Goal: Information Seeking & Learning: Compare options

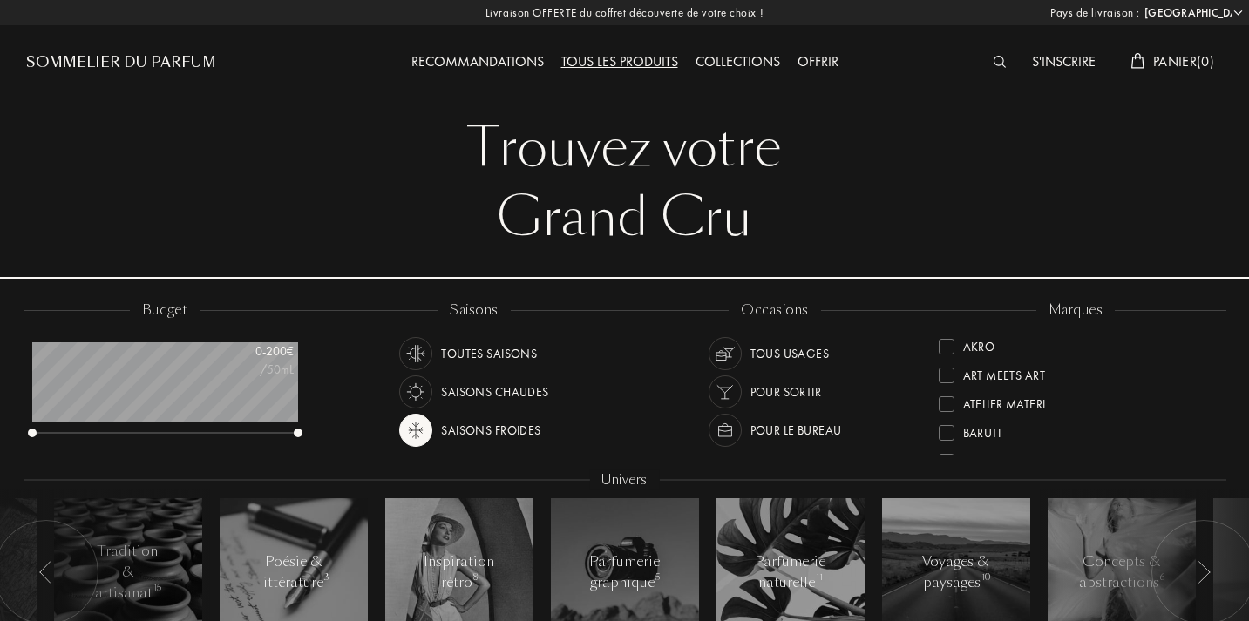
select select "FR"
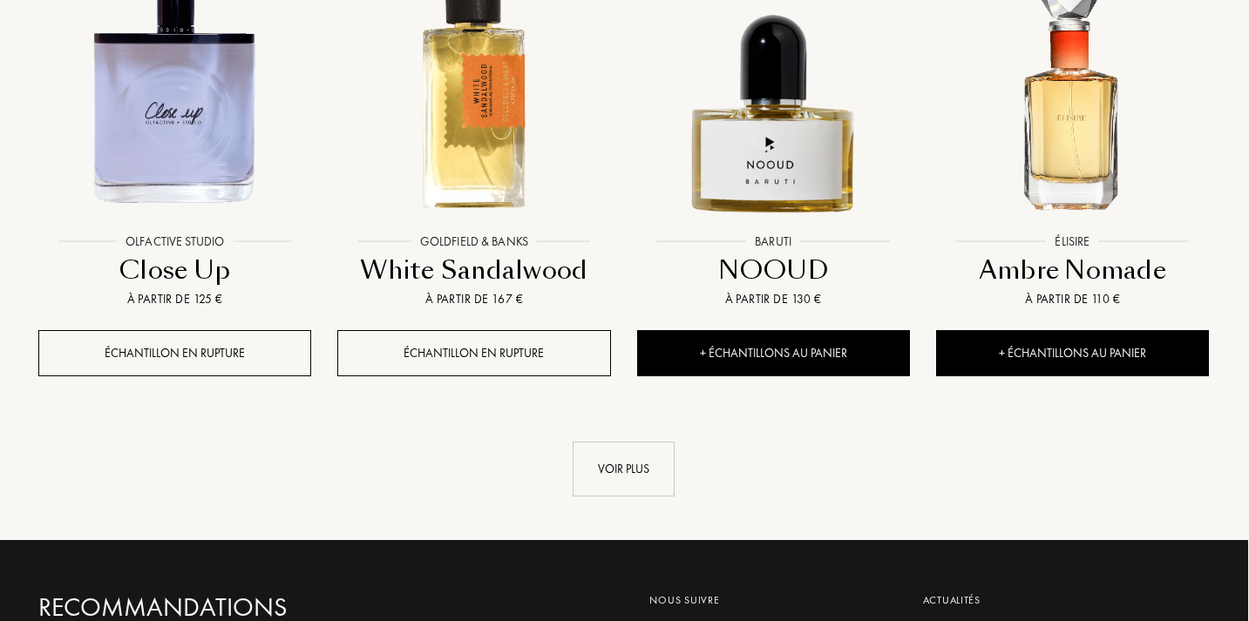
scroll to position [7586, 1]
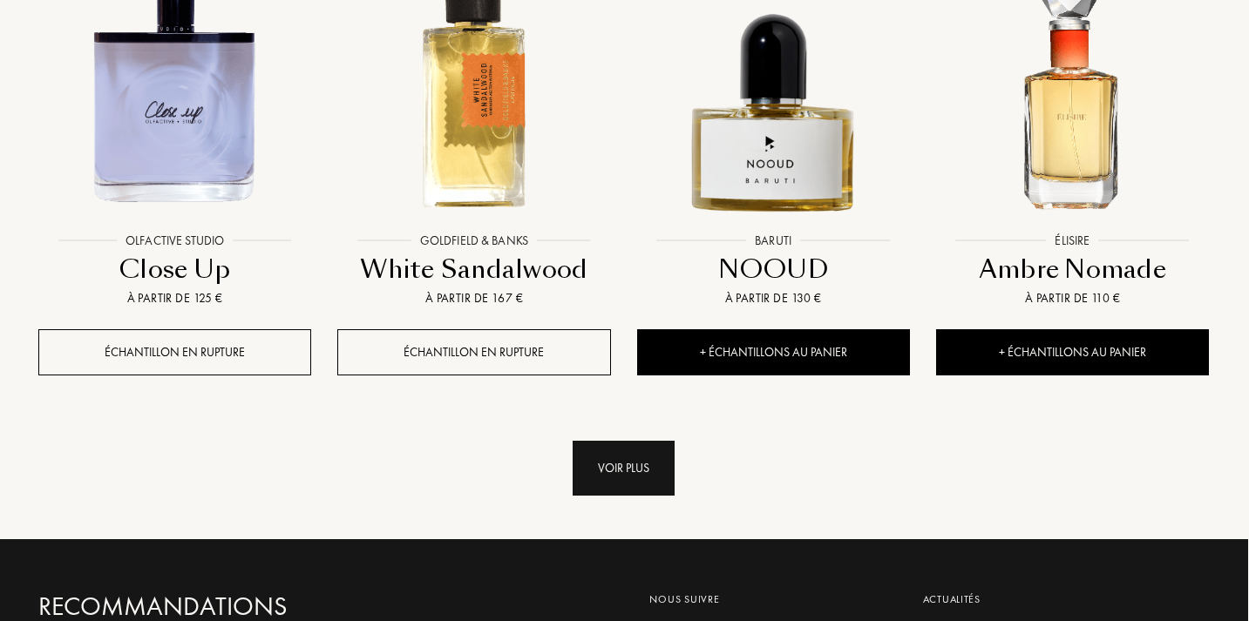
click at [624, 462] on div "Voir plus" at bounding box center [624, 468] width 102 height 55
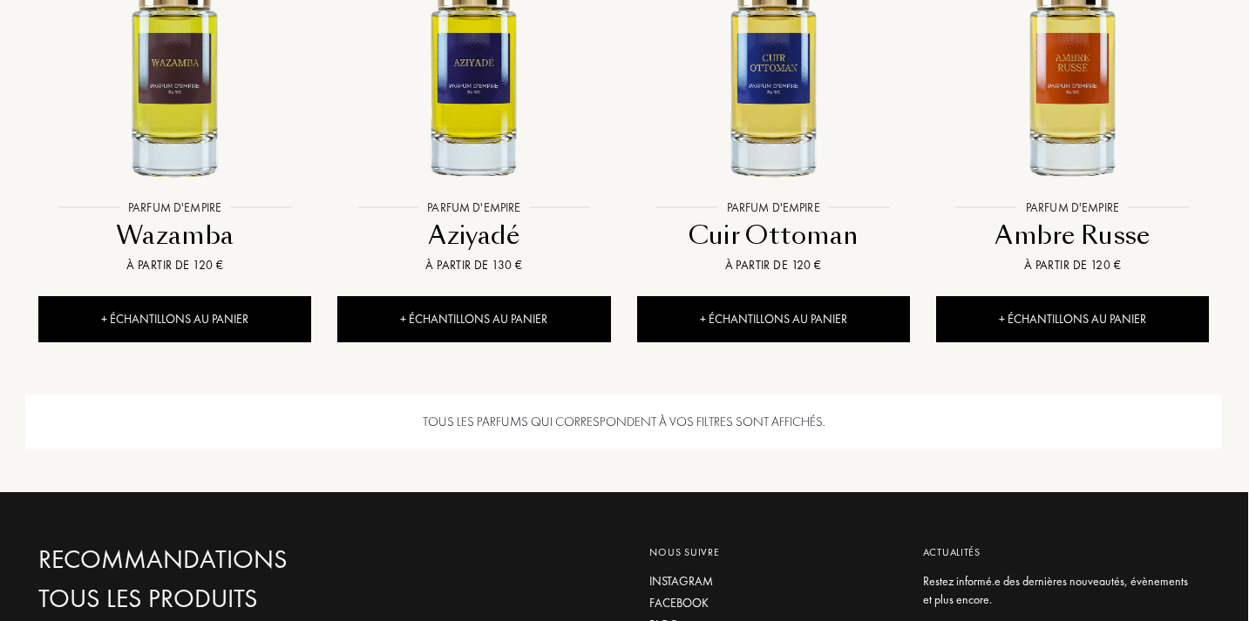
scroll to position [8575, 1]
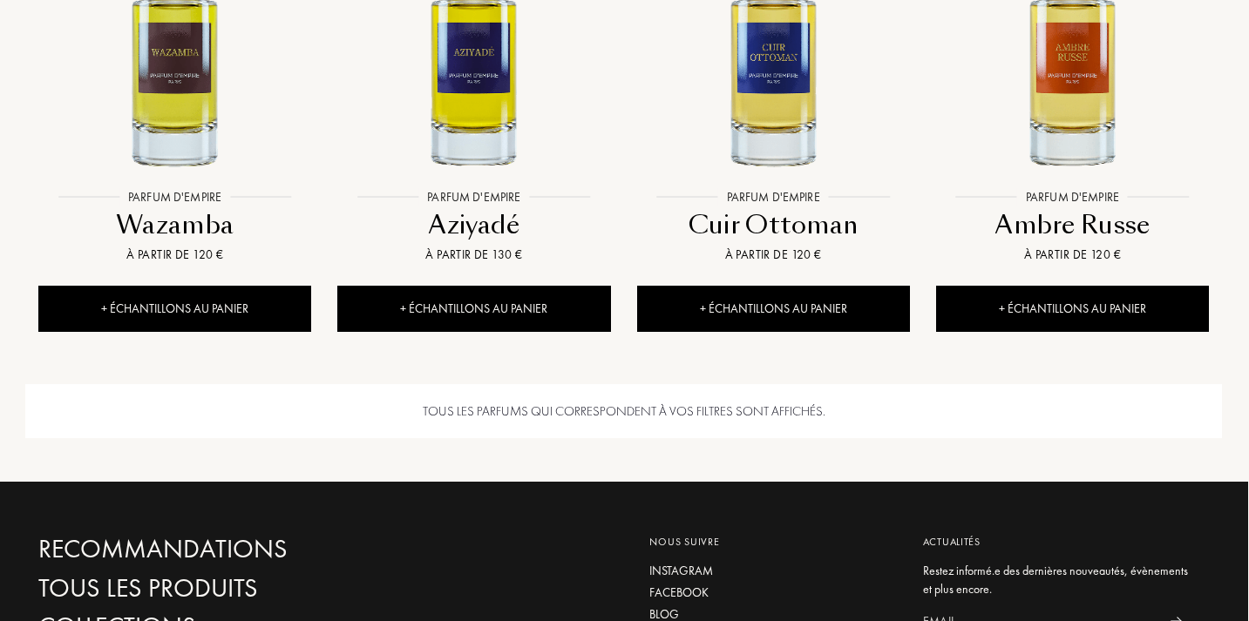
click at [210, 417] on div "Tous les parfums qui correspondent à vos filtres sont affichés." at bounding box center [623, 411] width 1197 height 55
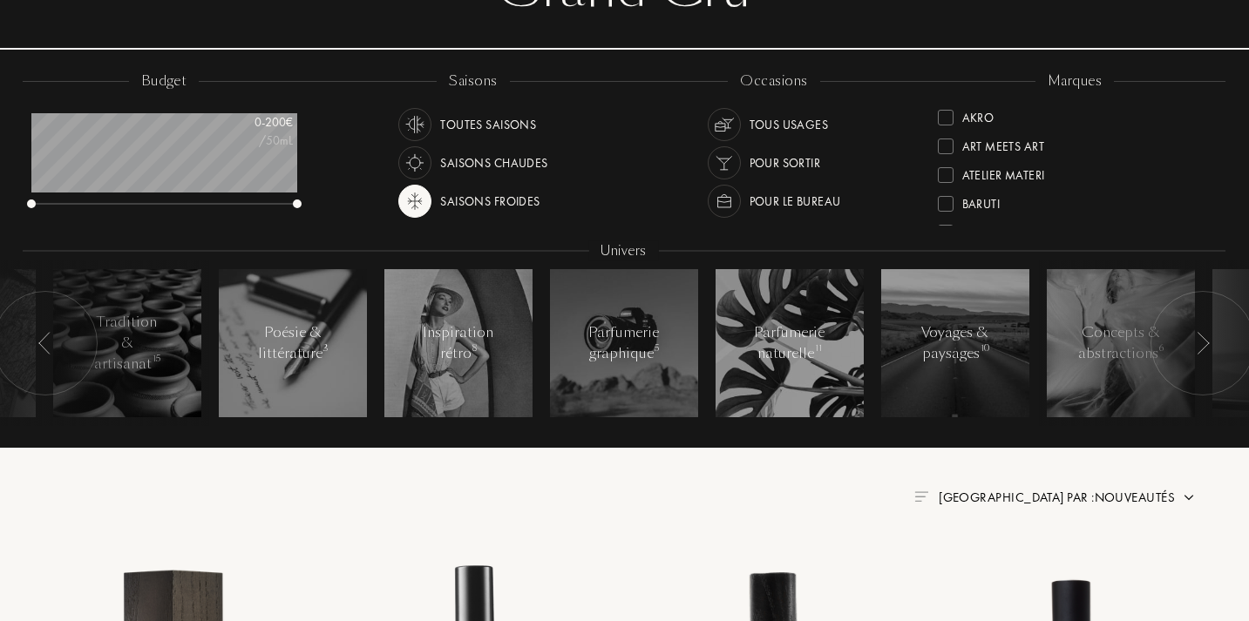
click at [210, 417] on li "Poésie & littérature 3" at bounding box center [293, 344] width 166 height 166
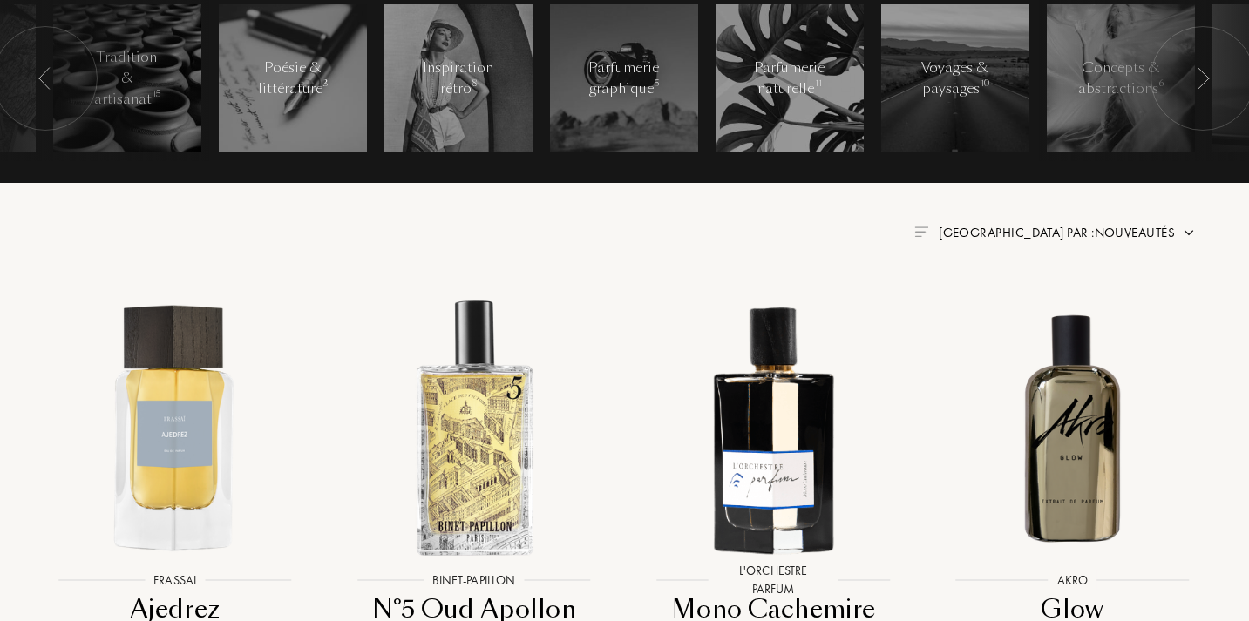
scroll to position [510, 1]
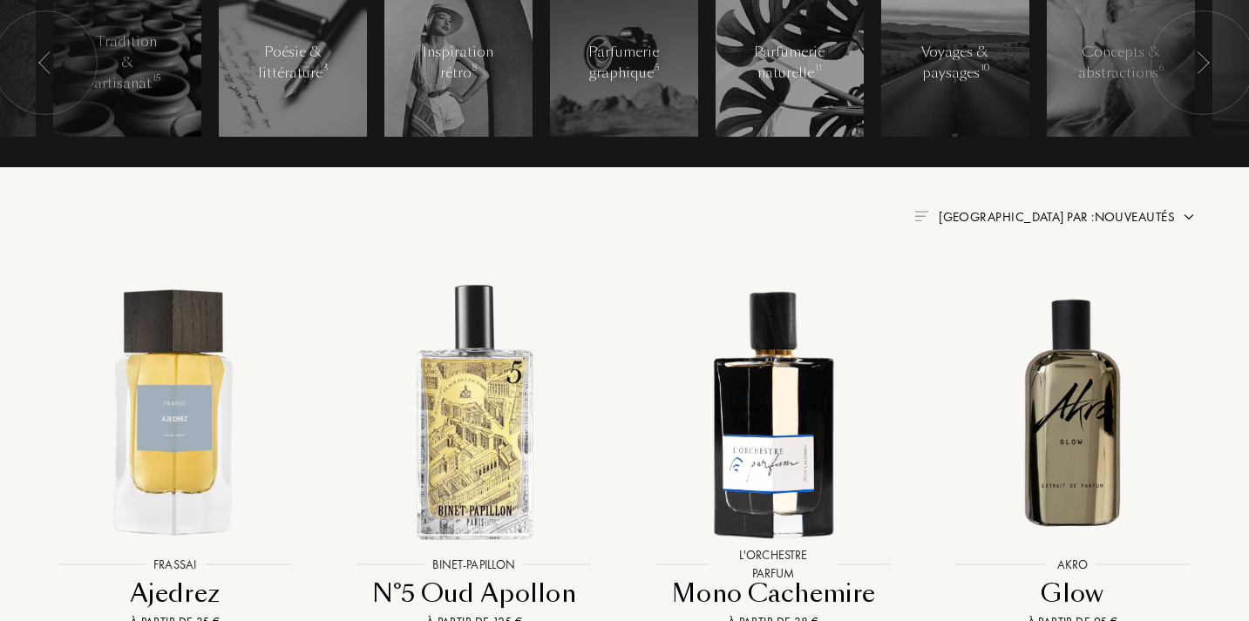
click at [1143, 208] on span "Trier par : Nouveautés" at bounding box center [1057, 216] width 236 height 17
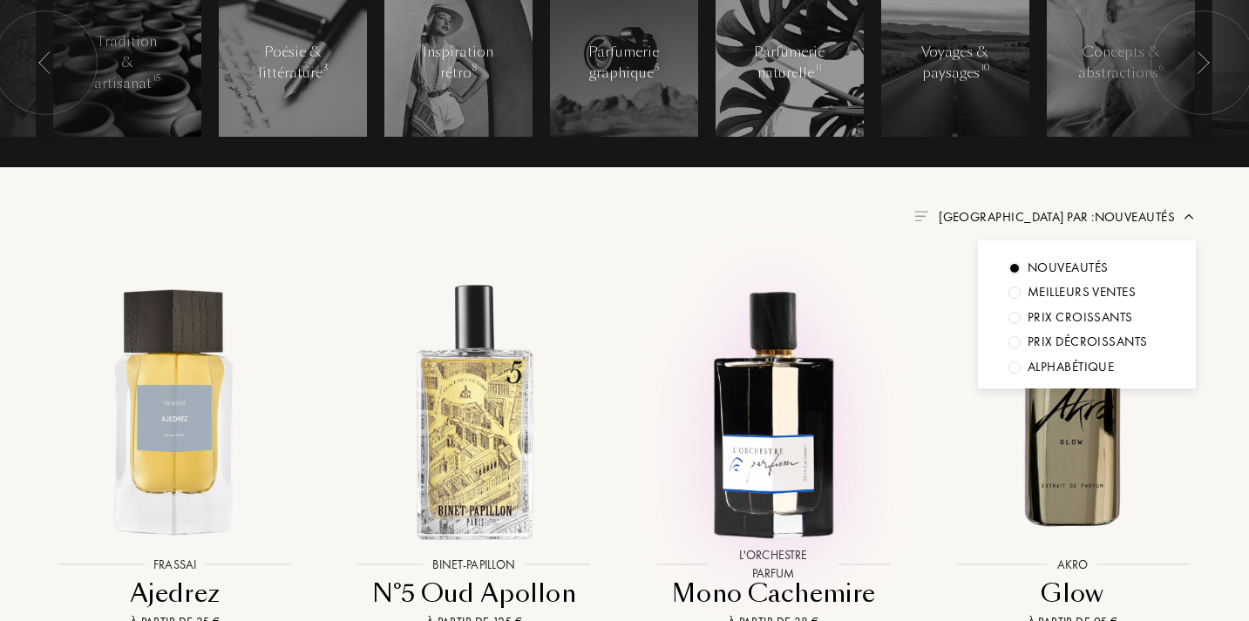
click at [664, 273] on div at bounding box center [773, 426] width 299 height 337
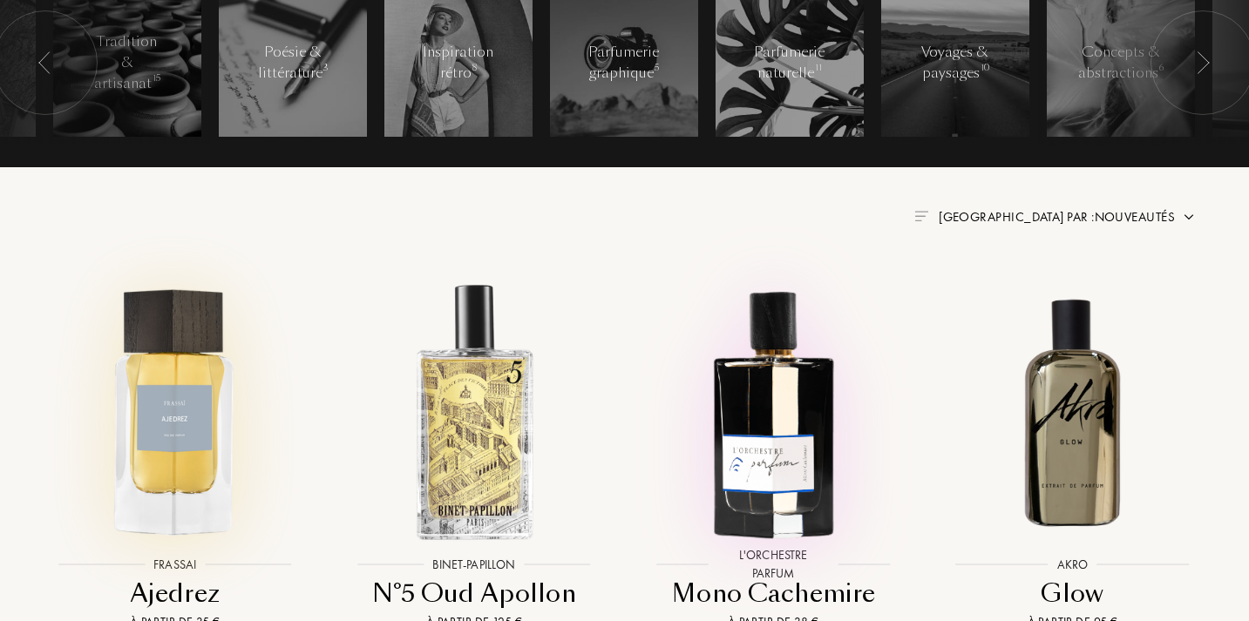
click at [166, 419] on img at bounding box center [174, 411] width 269 height 269
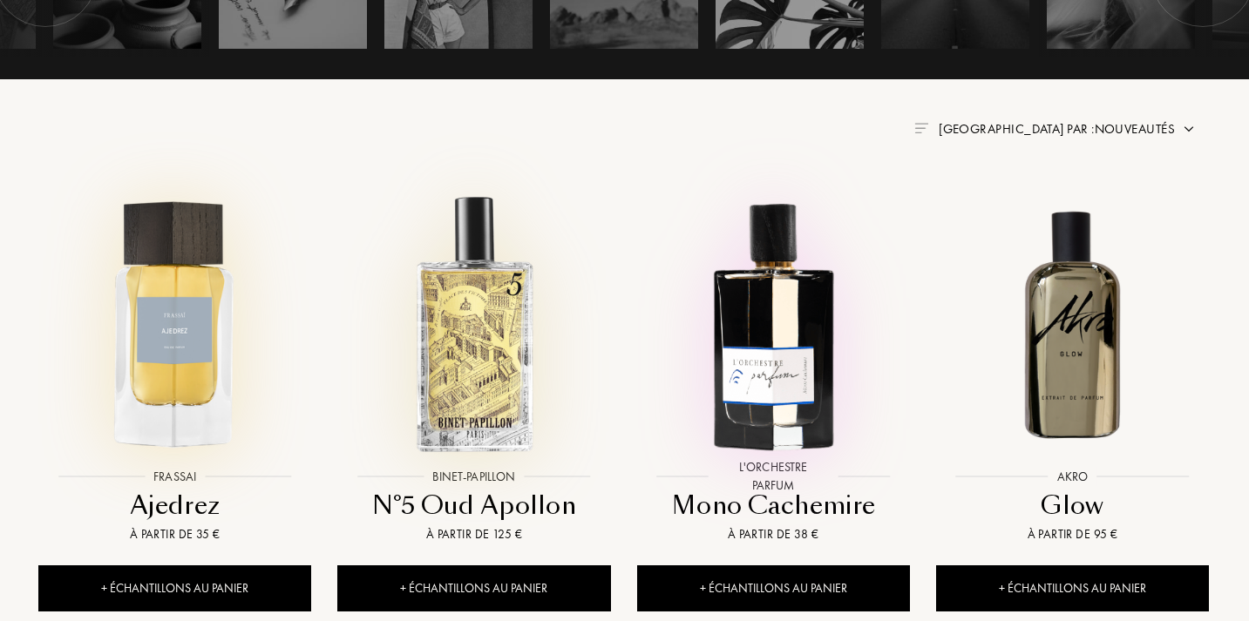
scroll to position [589, 1]
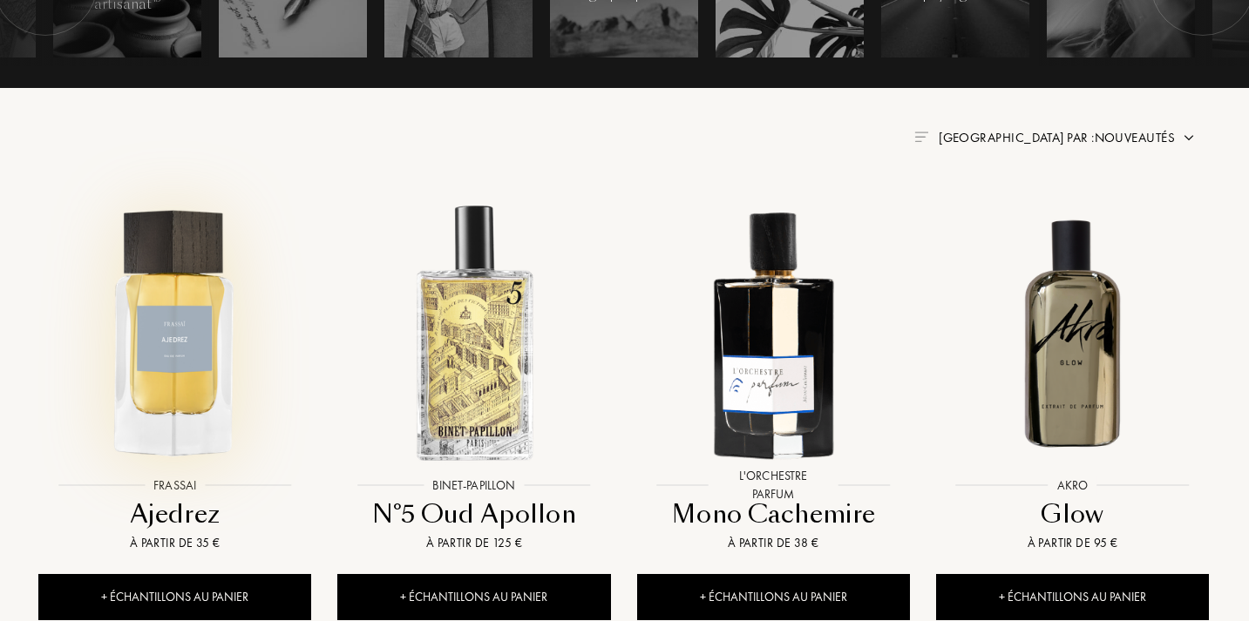
click at [1138, 136] on span "Trier par : Nouveautés" at bounding box center [1057, 137] width 236 height 17
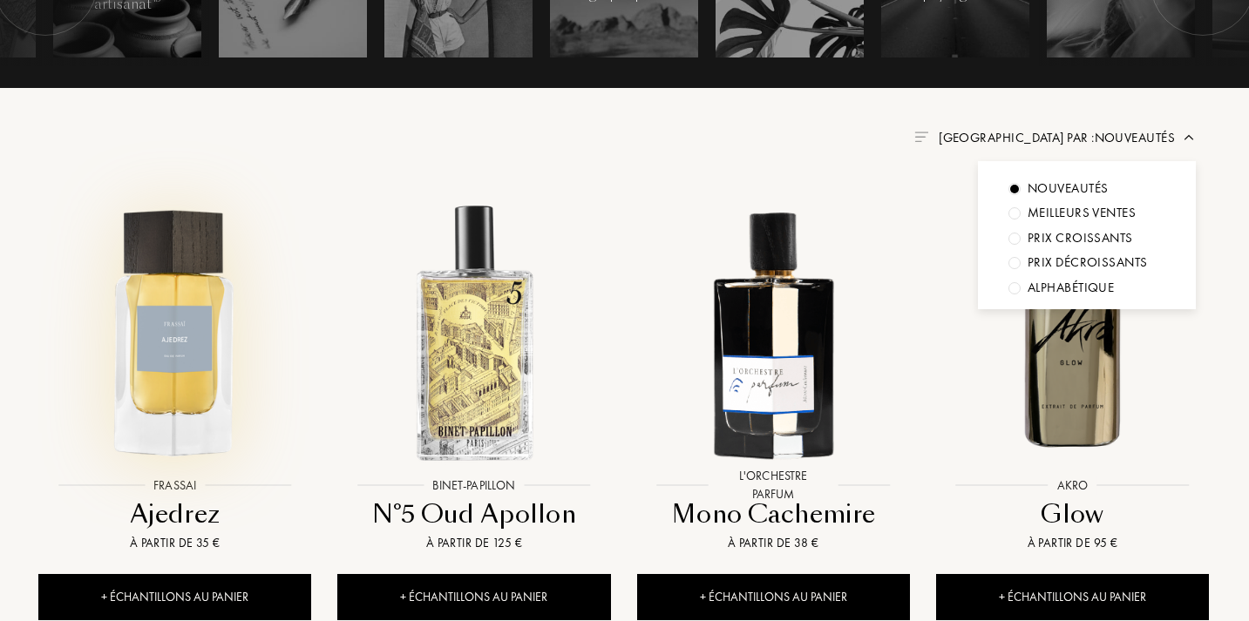
click at [1058, 236] on div "Prix croissants" at bounding box center [1080, 238] width 105 height 20
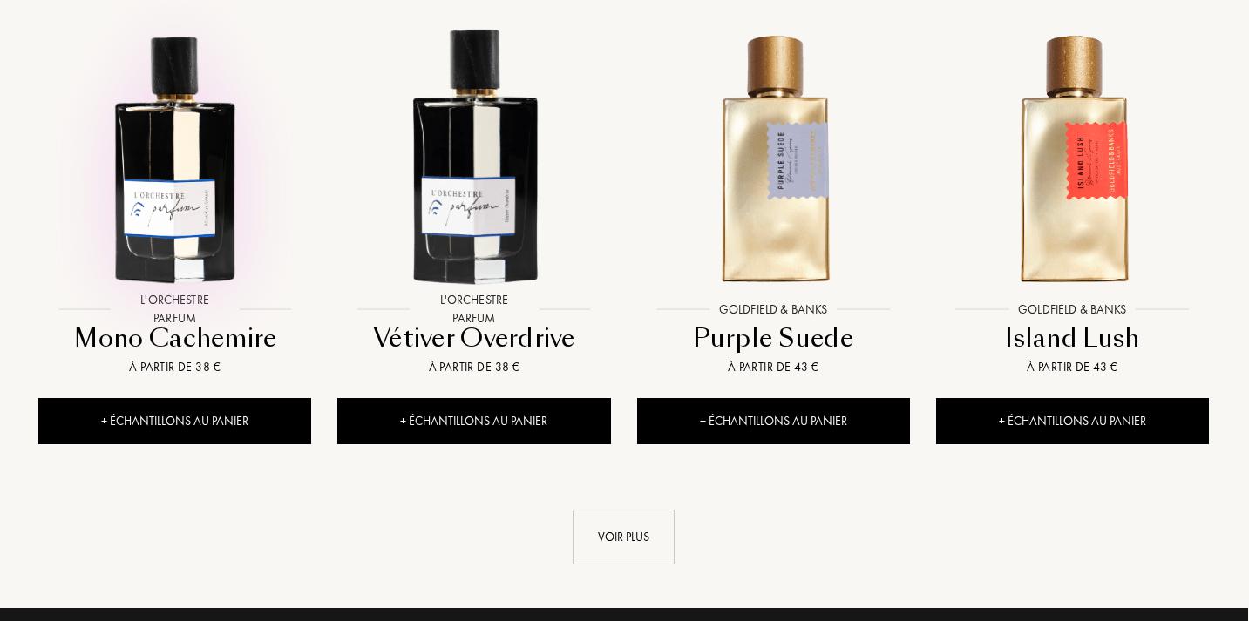
scroll to position [1714, 1]
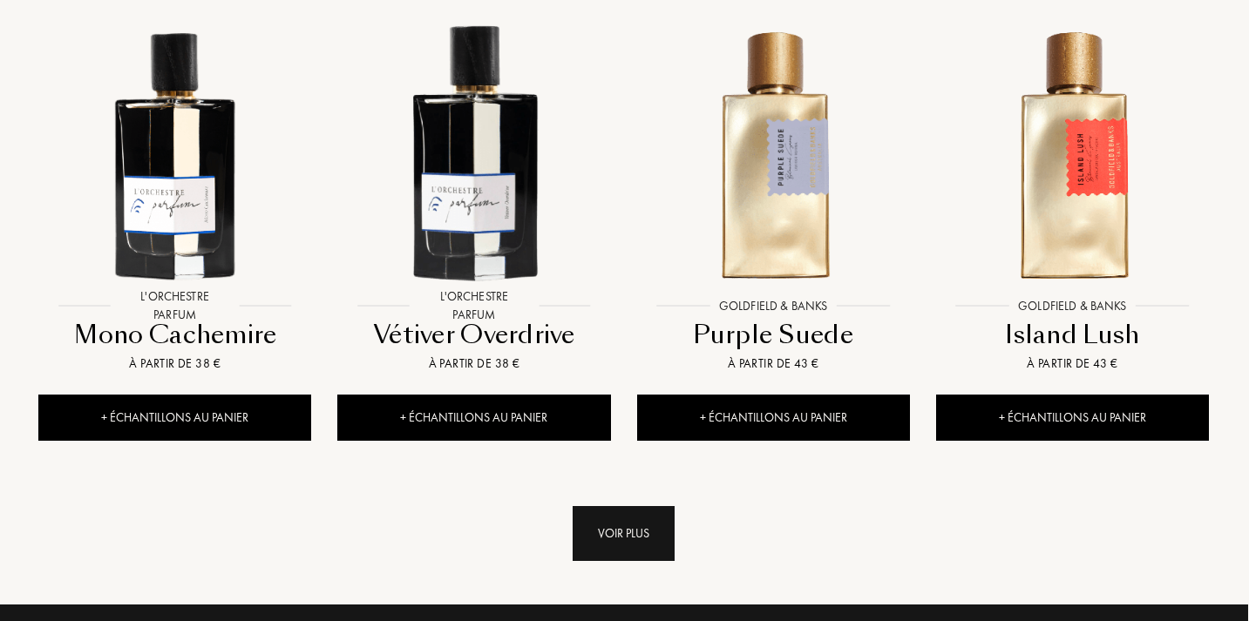
click at [615, 529] on div "Voir plus" at bounding box center [624, 533] width 102 height 55
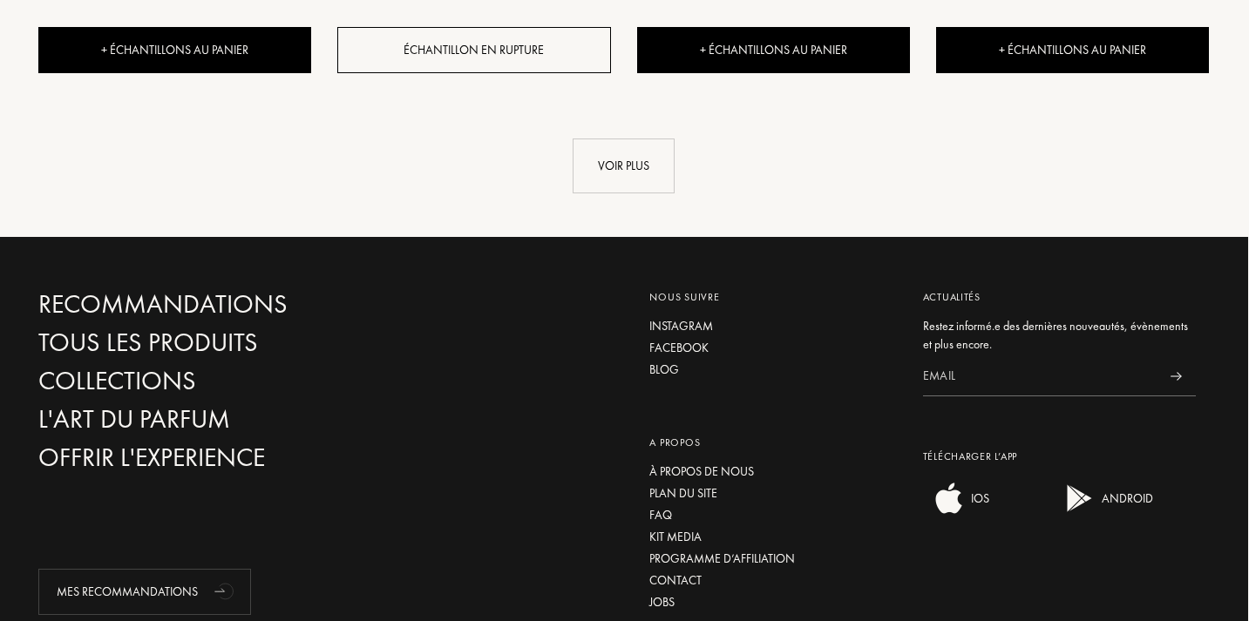
scroll to position [3461, 1]
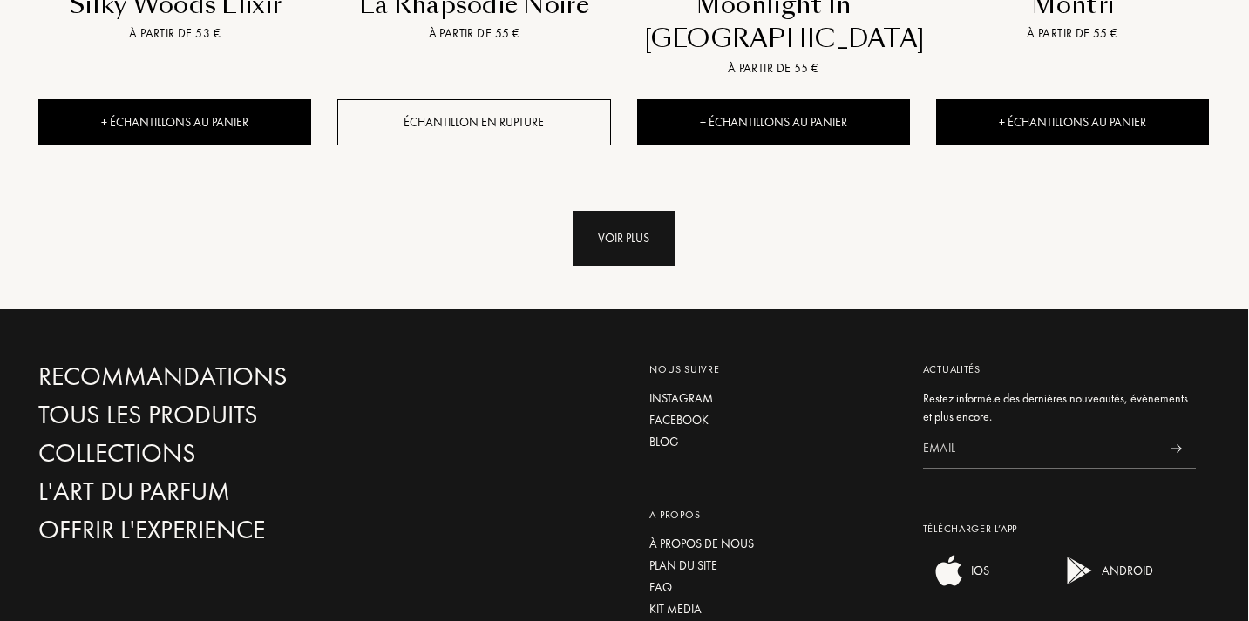
click at [635, 248] on div "Voir plus" at bounding box center [624, 238] width 102 height 55
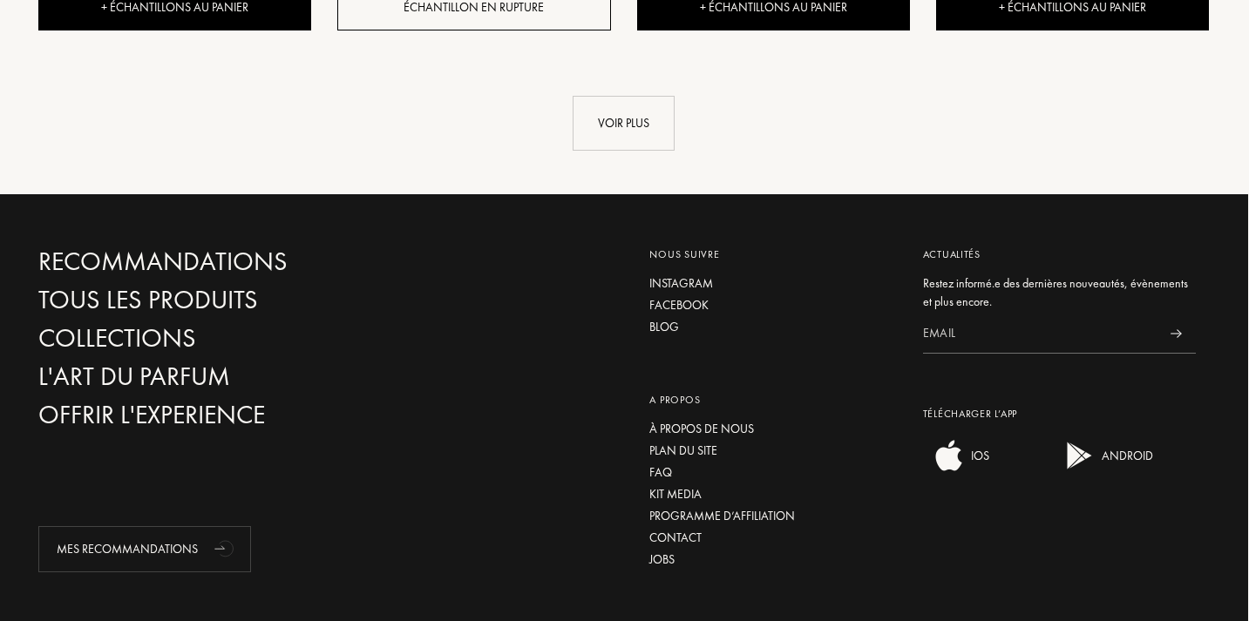
scroll to position [4954, 1]
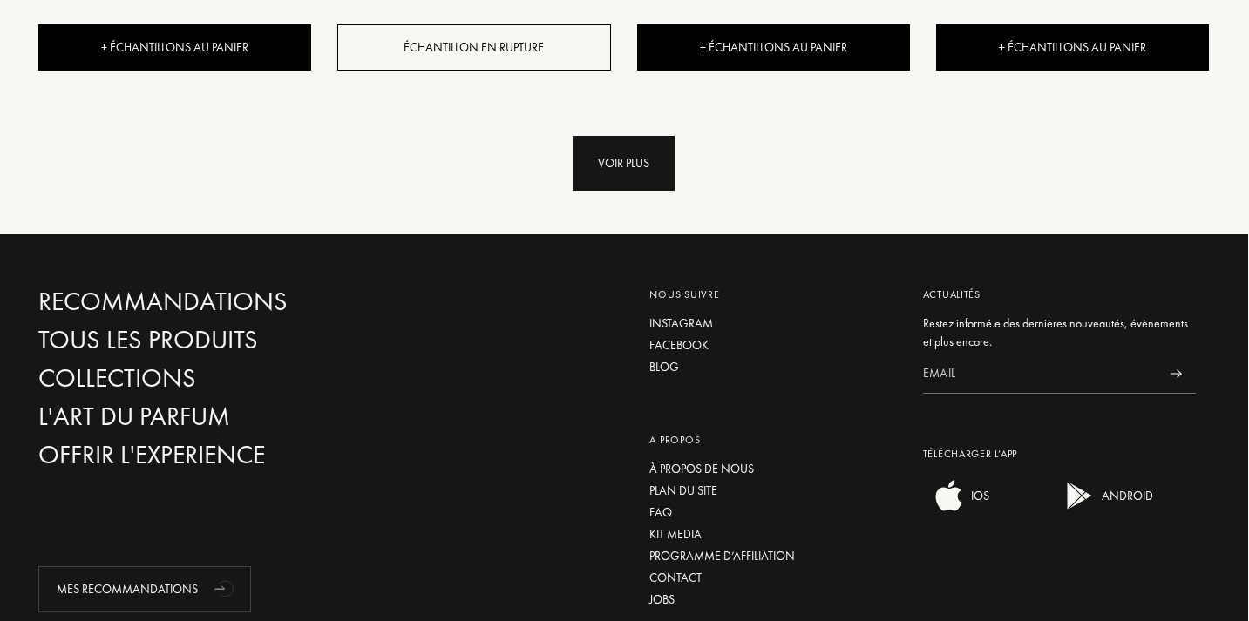
click at [619, 164] on div "Voir plus" at bounding box center [624, 163] width 102 height 55
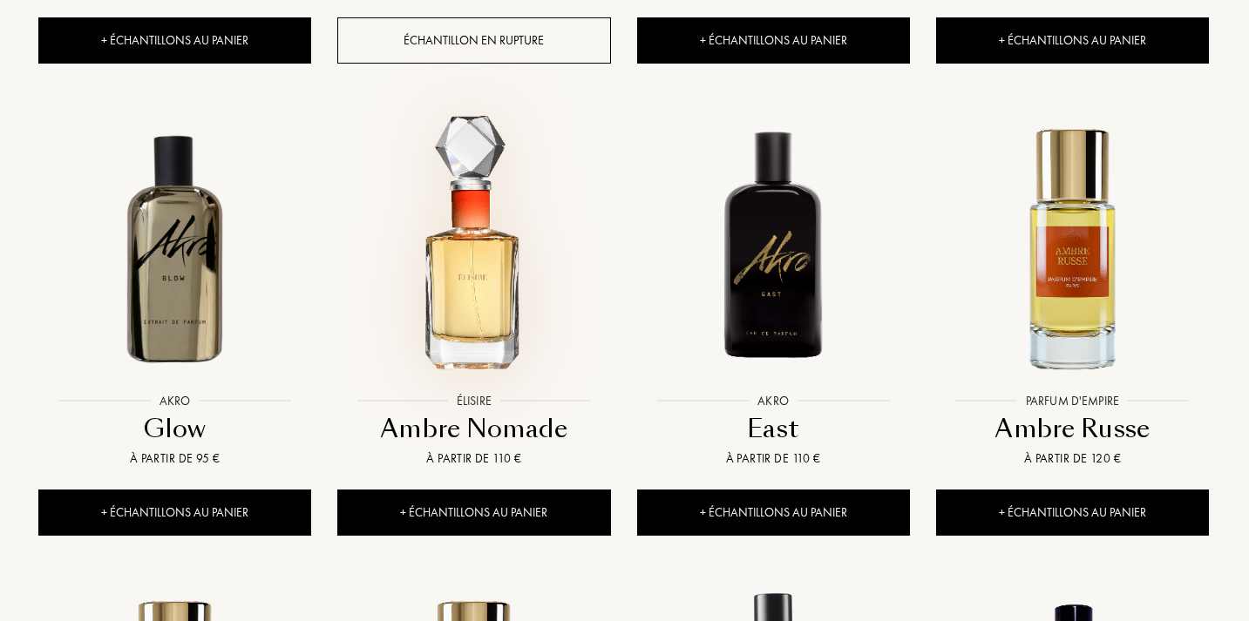
scroll to position [4961, 1]
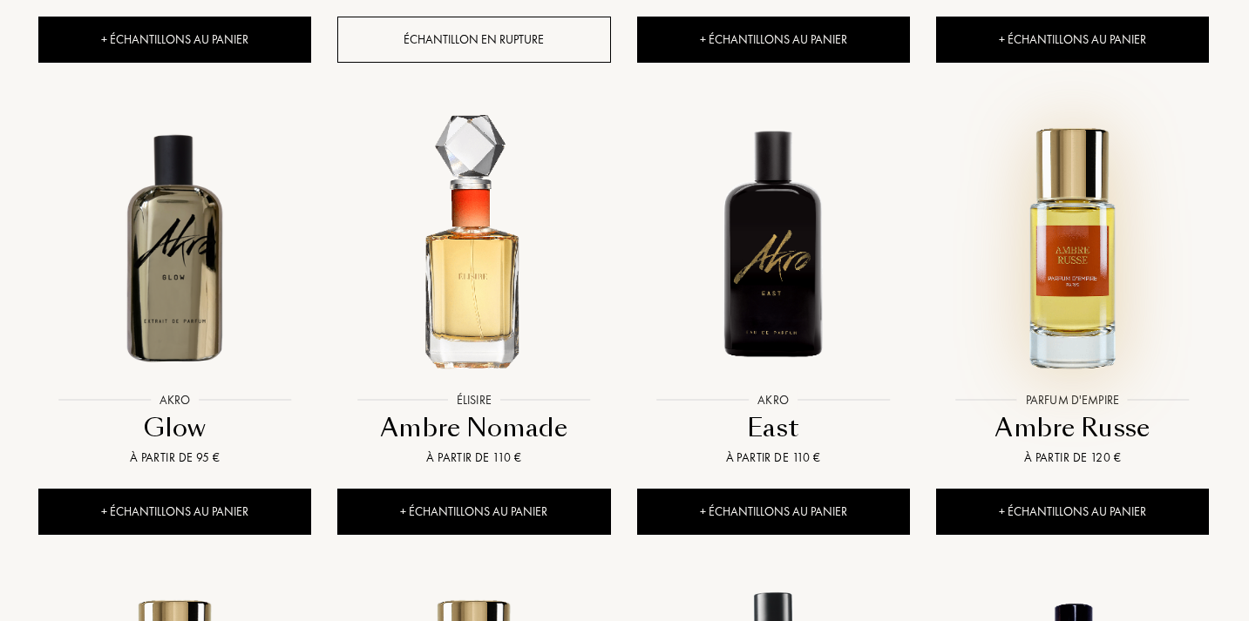
click at [1092, 274] on img at bounding box center [1072, 246] width 269 height 269
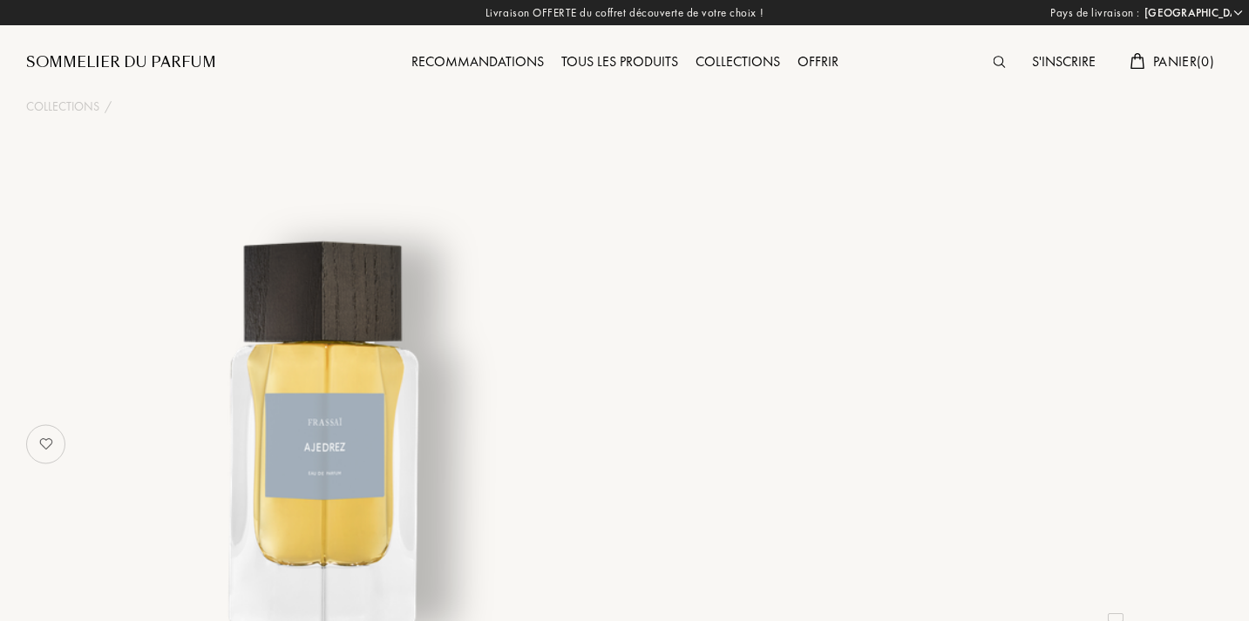
select select "FR"
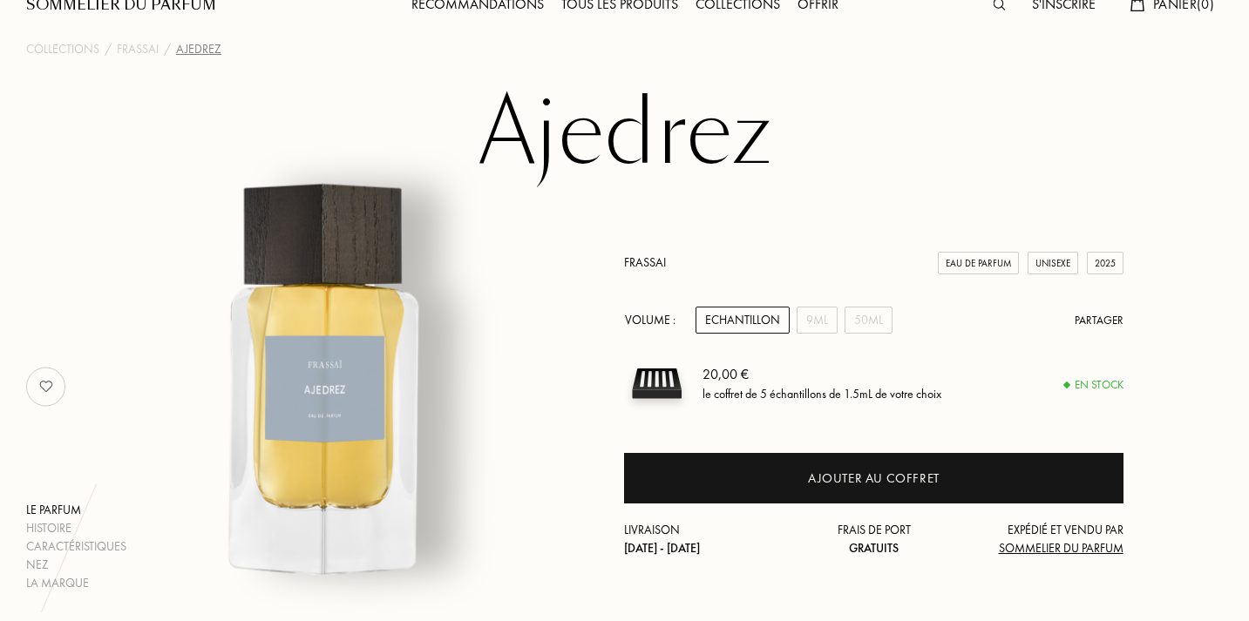
scroll to position [79, 0]
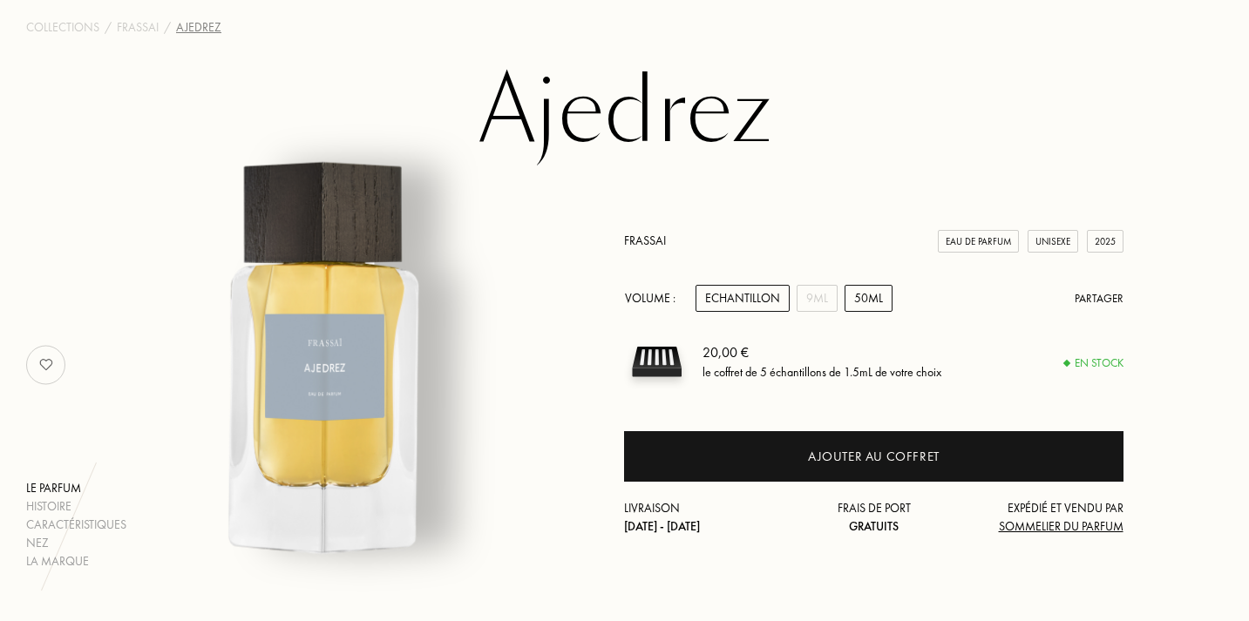
click at [862, 299] on div "50mL" at bounding box center [869, 298] width 48 height 27
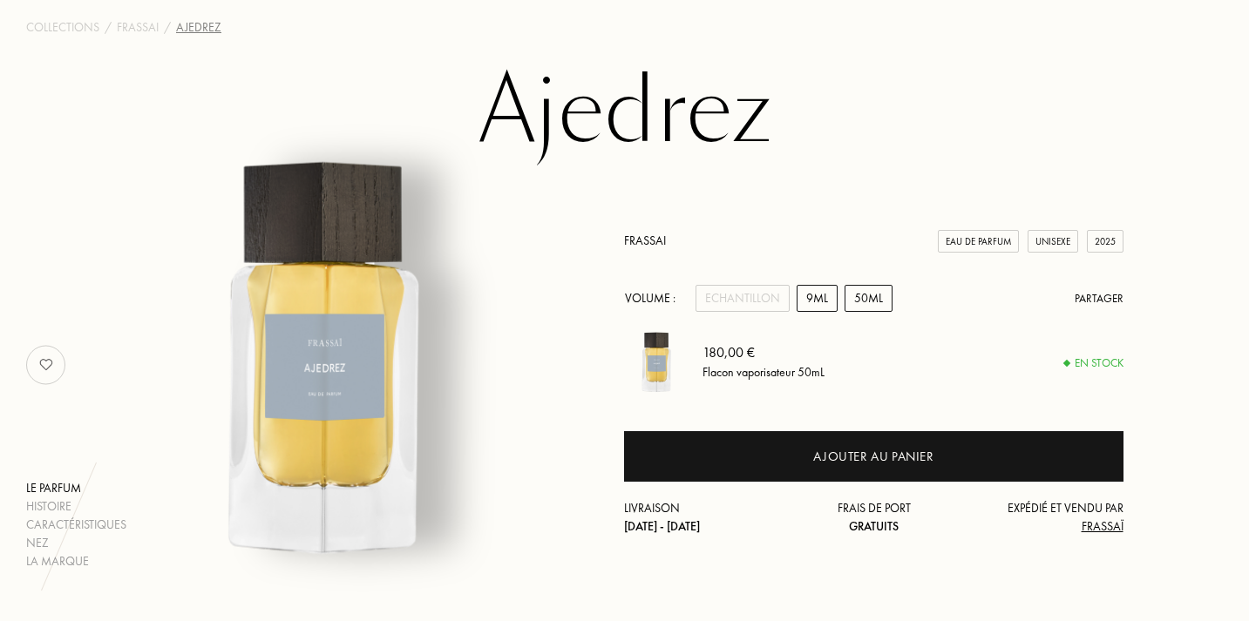
click at [801, 296] on div "9mL" at bounding box center [817, 298] width 41 height 27
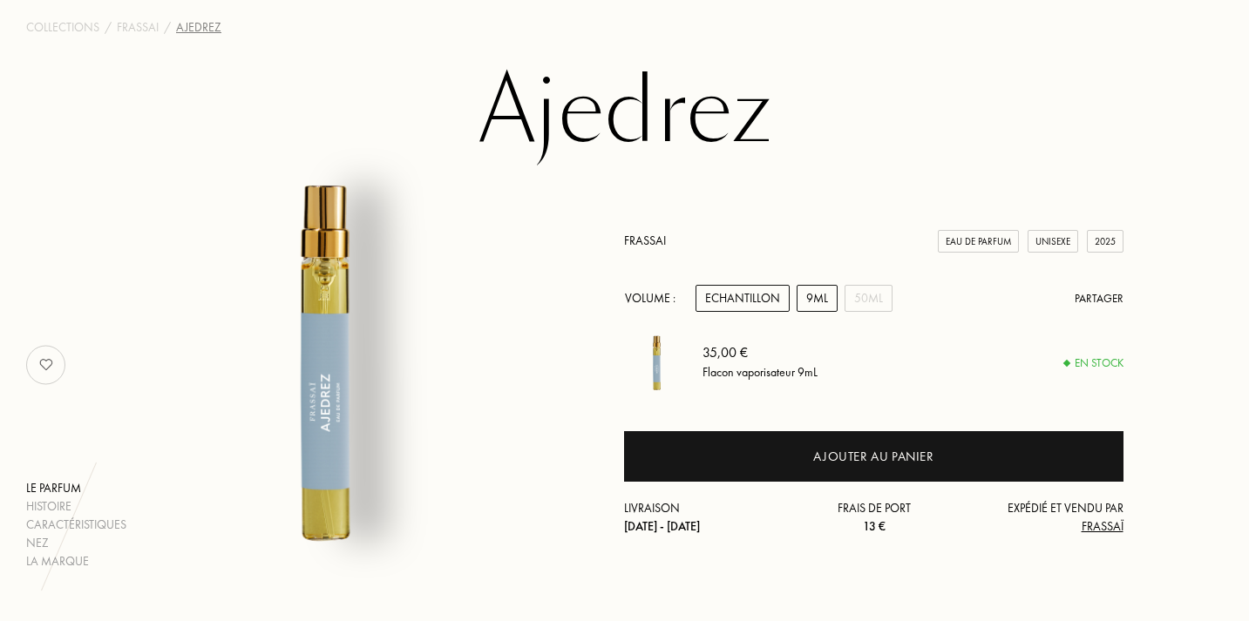
click at [767, 301] on div "Echantillon" at bounding box center [743, 298] width 94 height 27
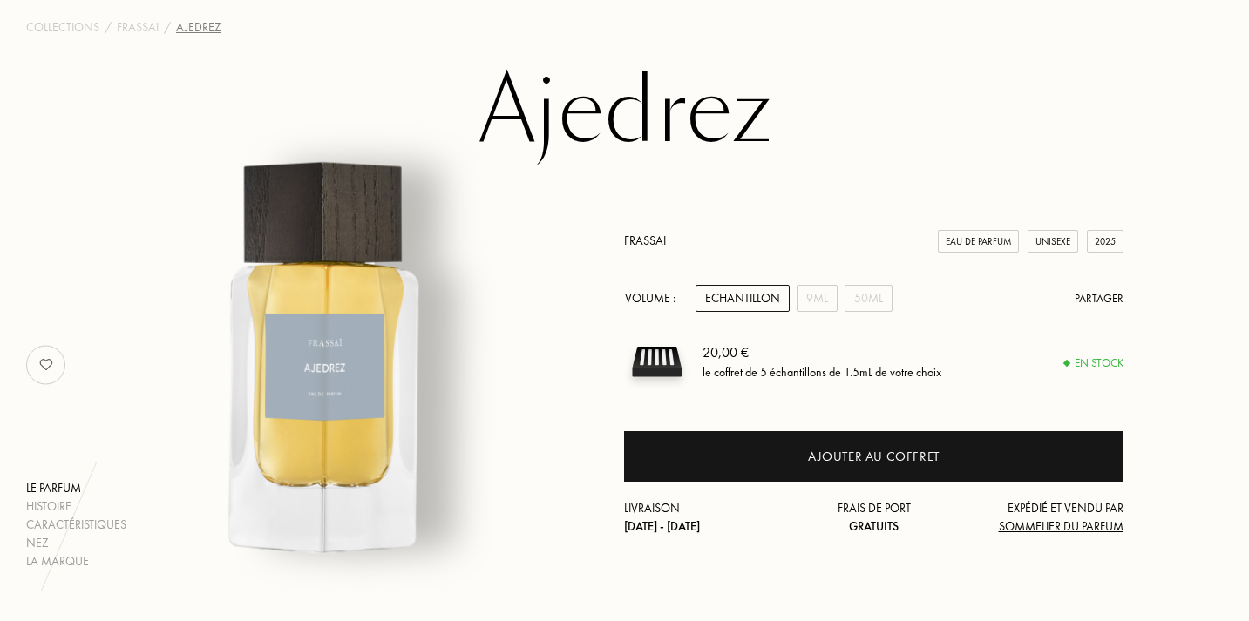
click at [767, 301] on div "Echantillon" at bounding box center [743, 298] width 94 height 27
click at [871, 293] on div "50mL" at bounding box center [869, 298] width 48 height 27
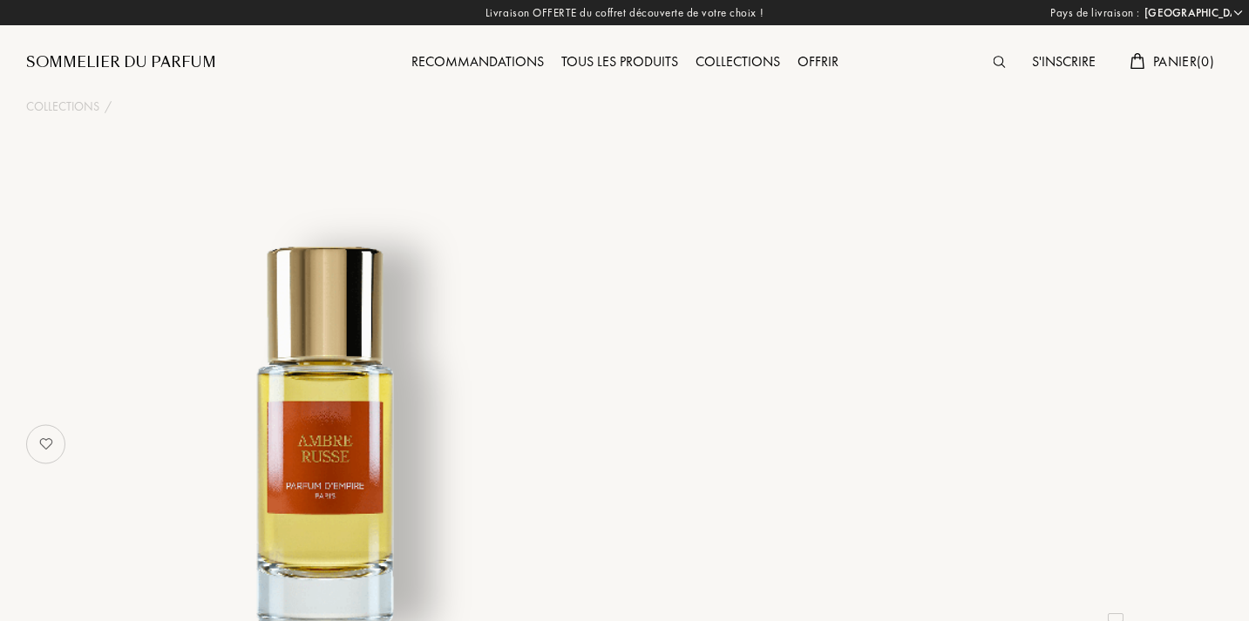
select select "FR"
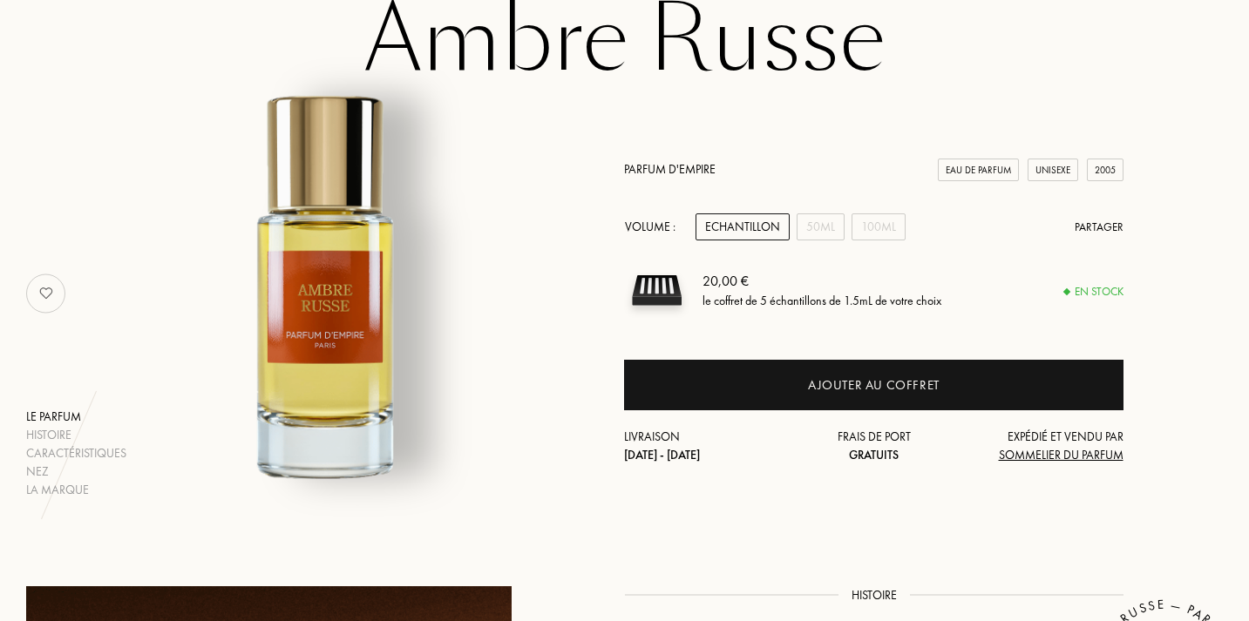
scroll to position [153, 0]
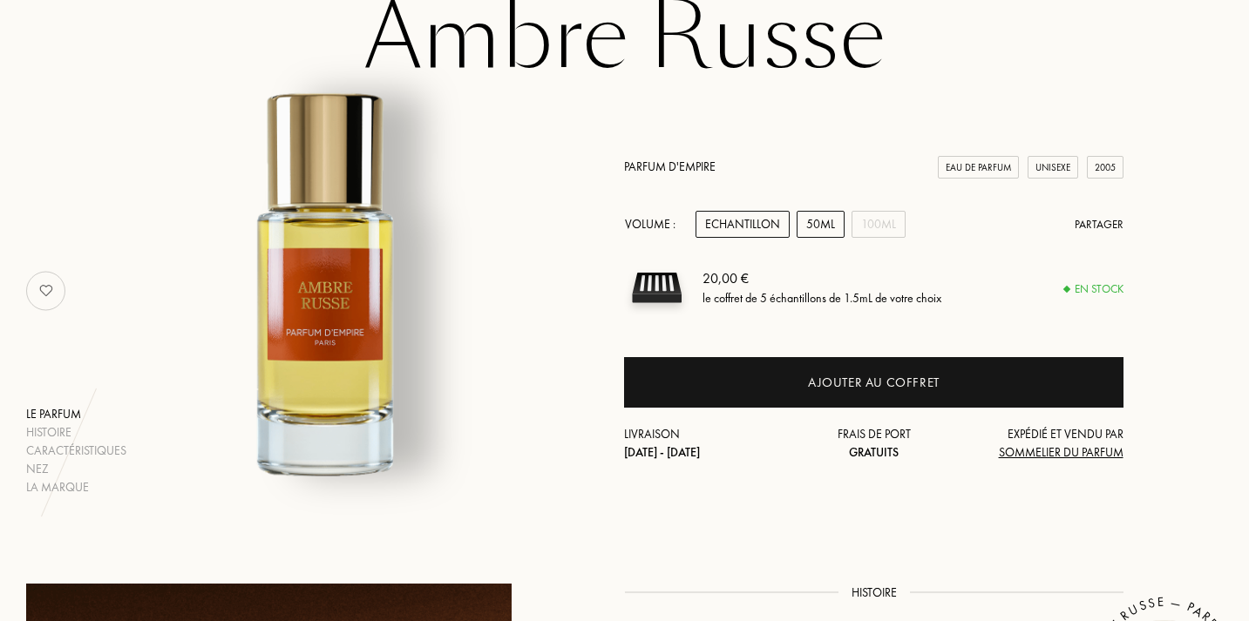
click at [819, 228] on div "50mL" at bounding box center [821, 224] width 48 height 27
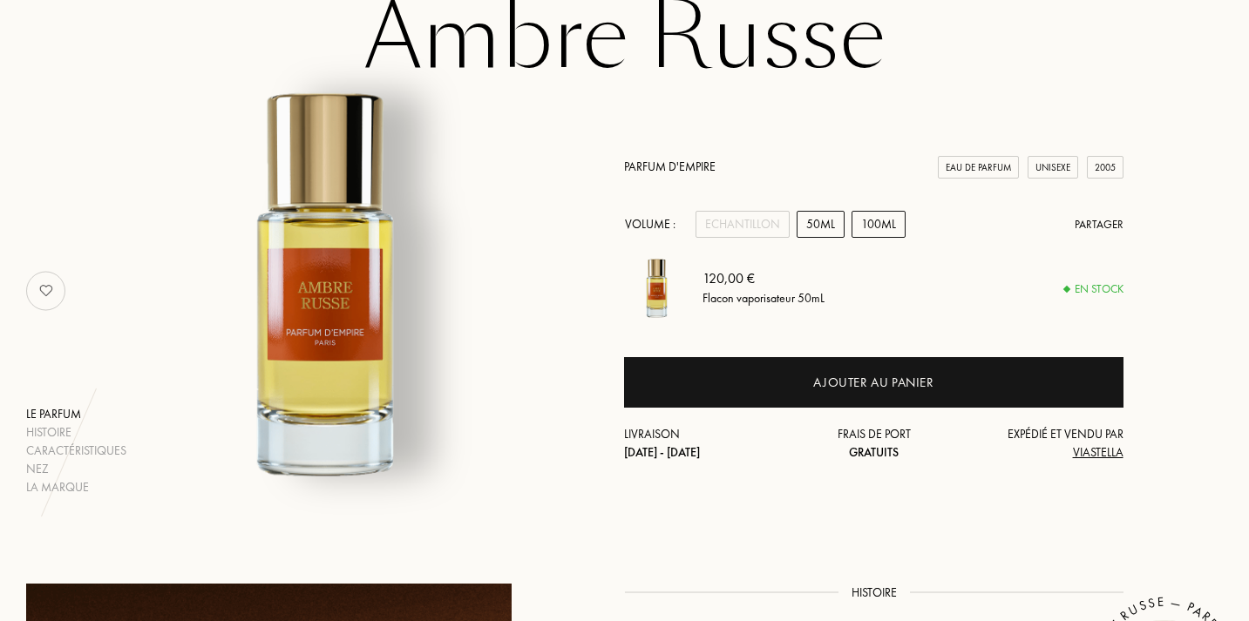
click at [866, 225] on div "100mL" at bounding box center [879, 224] width 54 height 27
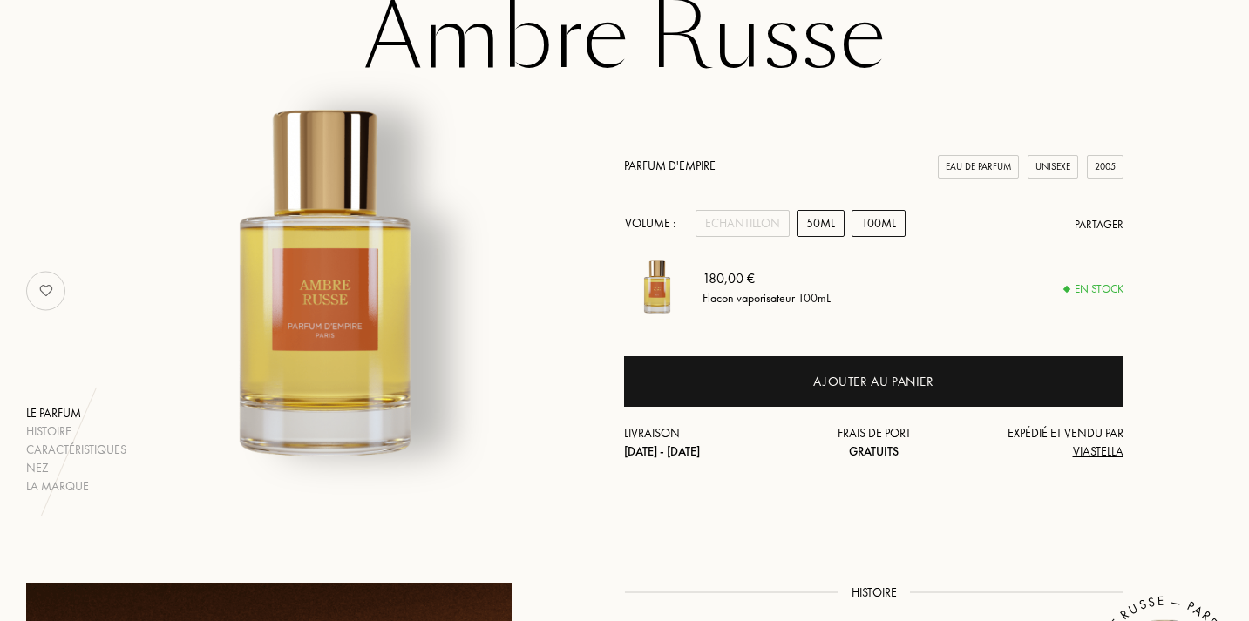
click at [817, 225] on div "50mL" at bounding box center [821, 223] width 48 height 27
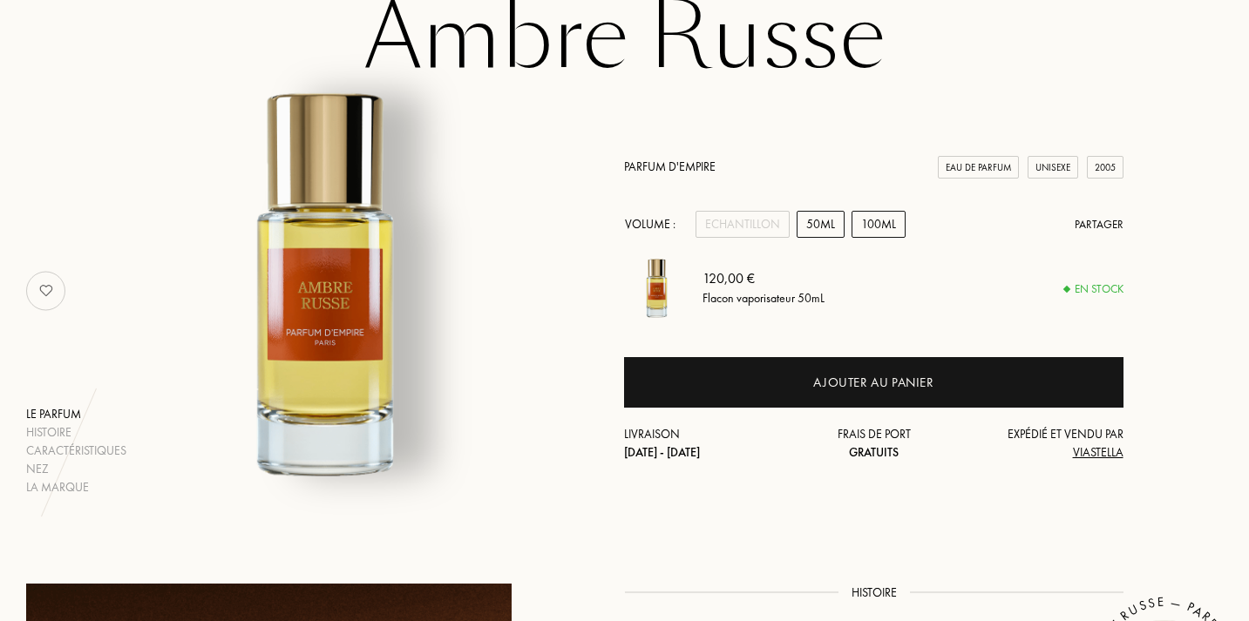
click at [873, 227] on div "100mL" at bounding box center [879, 224] width 54 height 27
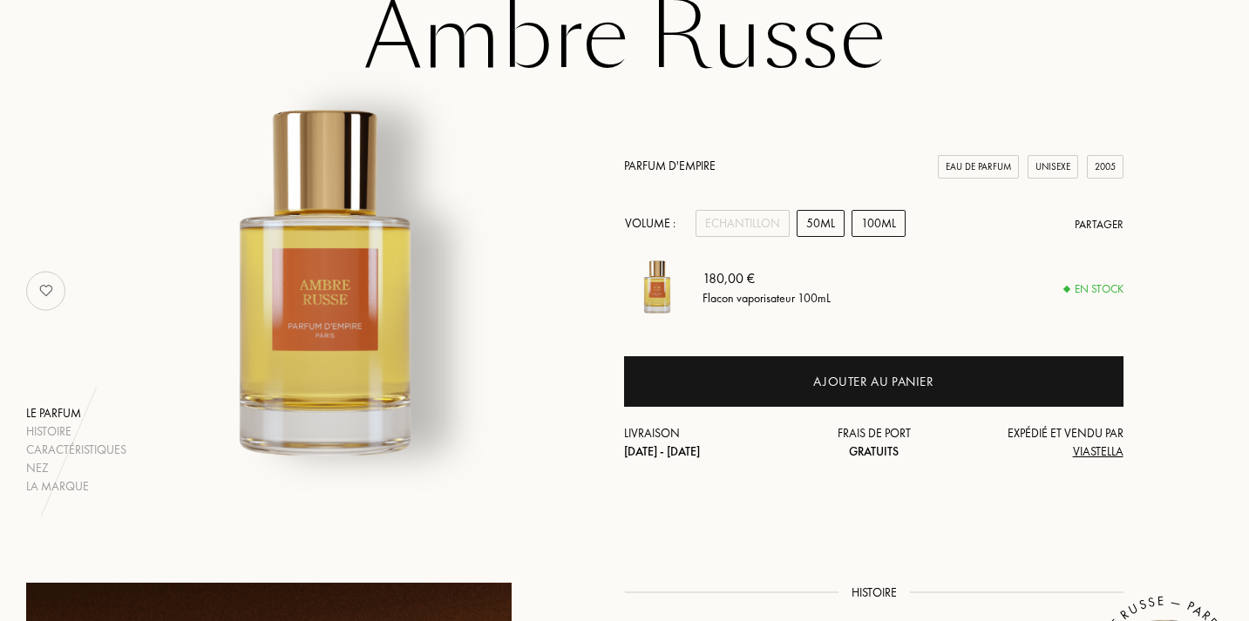
click at [827, 225] on div "50mL" at bounding box center [821, 223] width 48 height 27
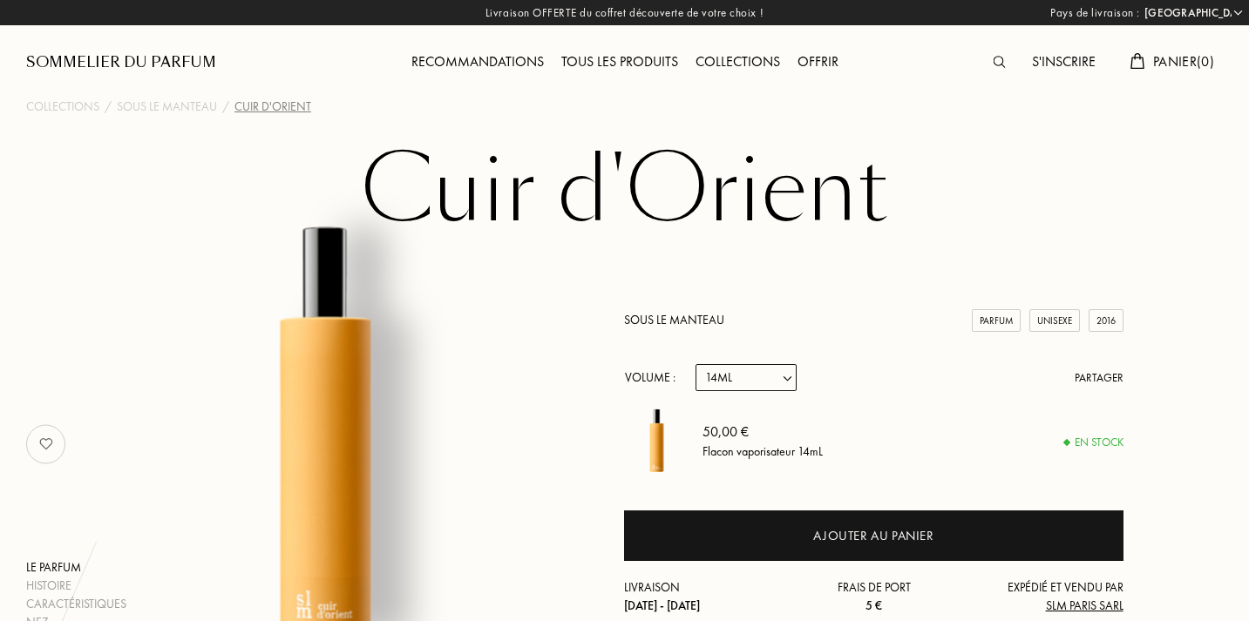
select select "FR"
select select "1"
click at [613, 65] on div "Tous les produits" at bounding box center [620, 62] width 134 height 23
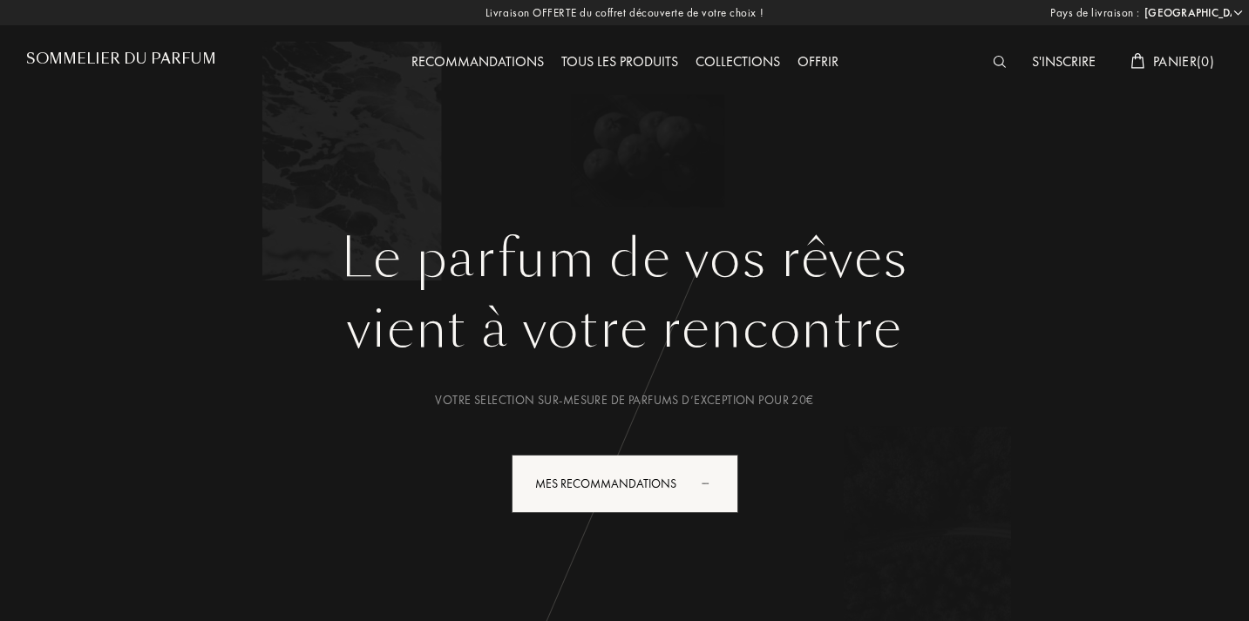
select select "FR"
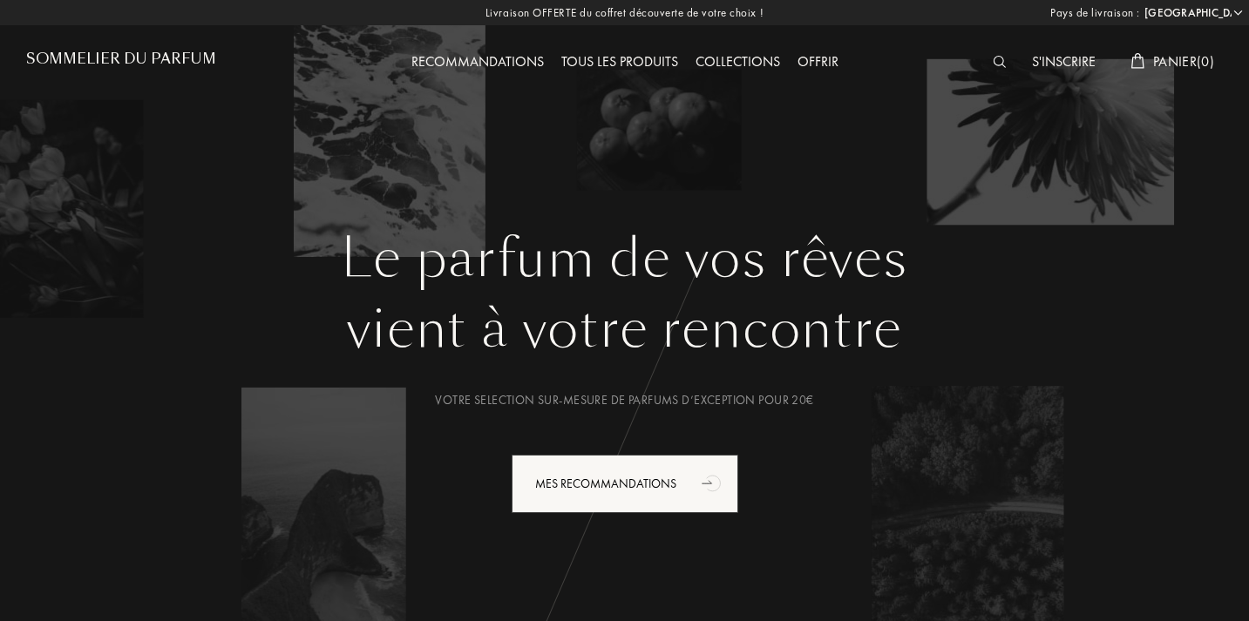
click at [993, 57] on img at bounding box center [999, 62] width 13 height 12
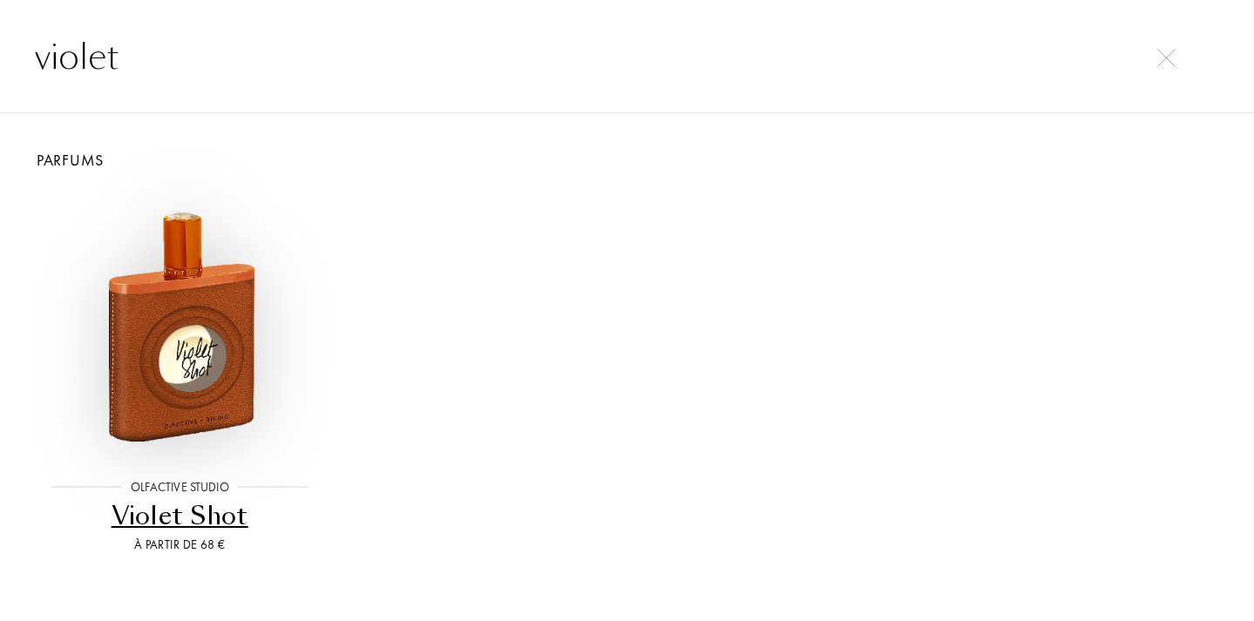
type input "violet"
click at [210, 336] on img at bounding box center [179, 325] width 268 height 268
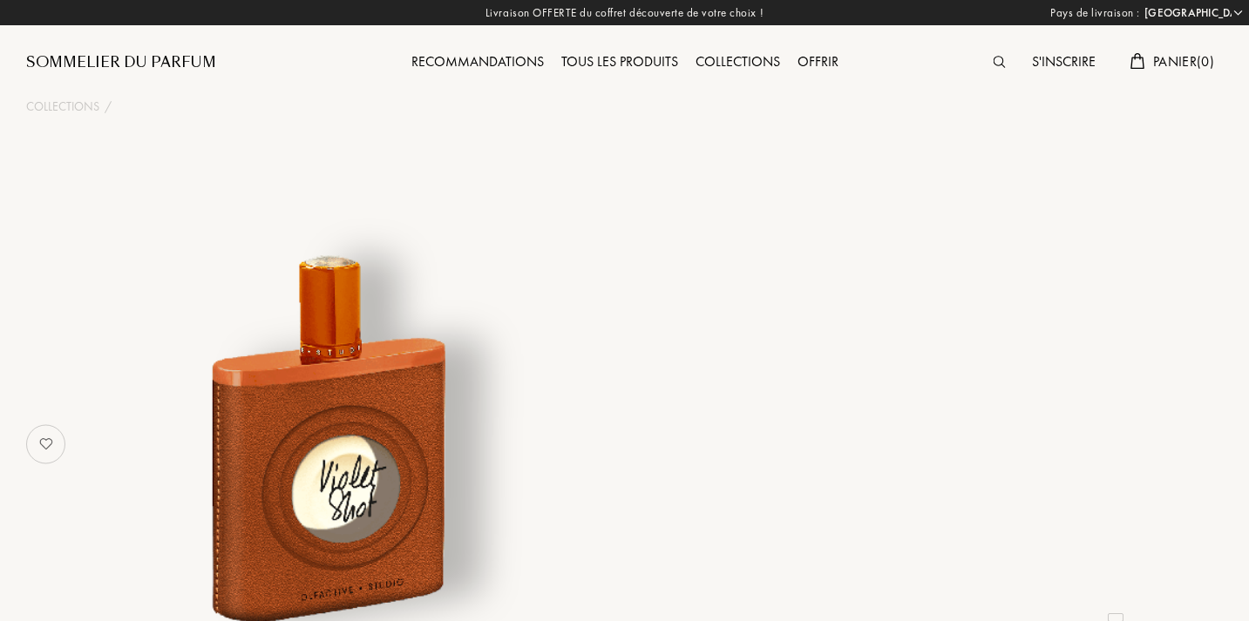
select select "FR"
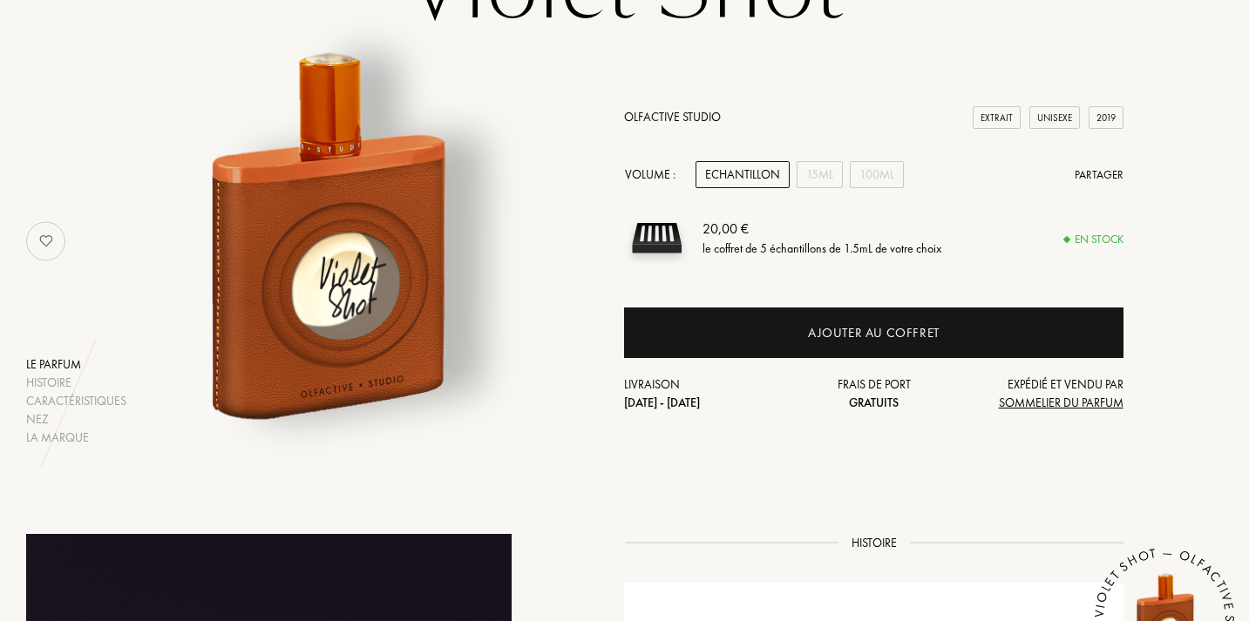
scroll to position [217, 0]
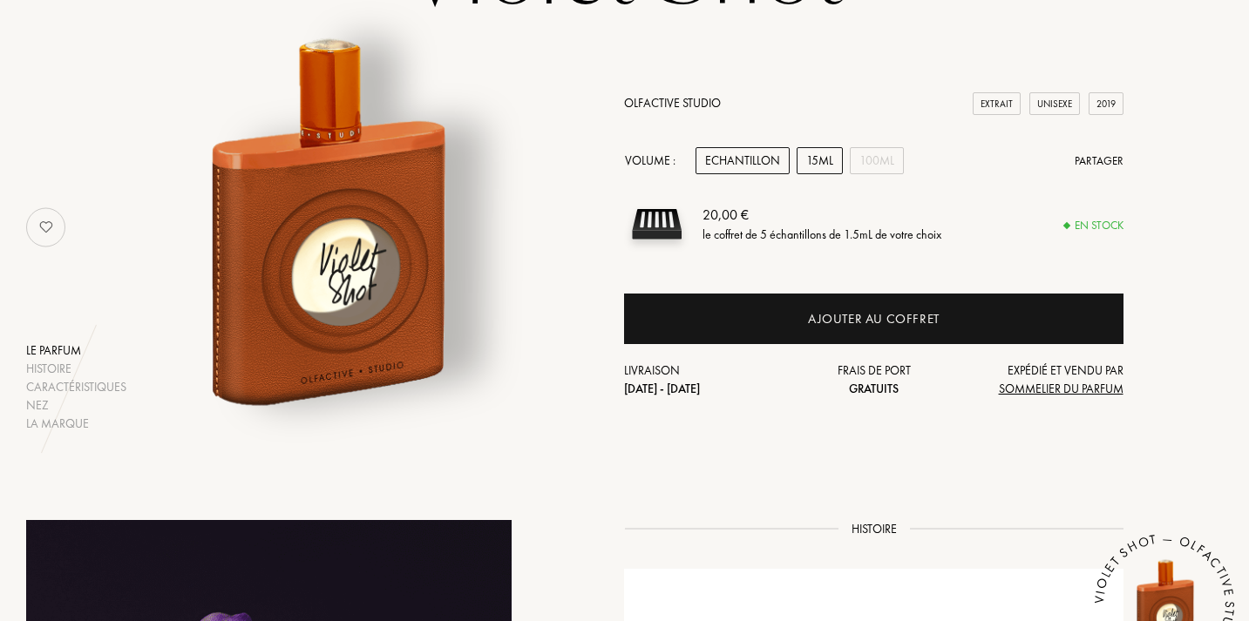
click at [825, 166] on div "15mL" at bounding box center [820, 160] width 46 height 27
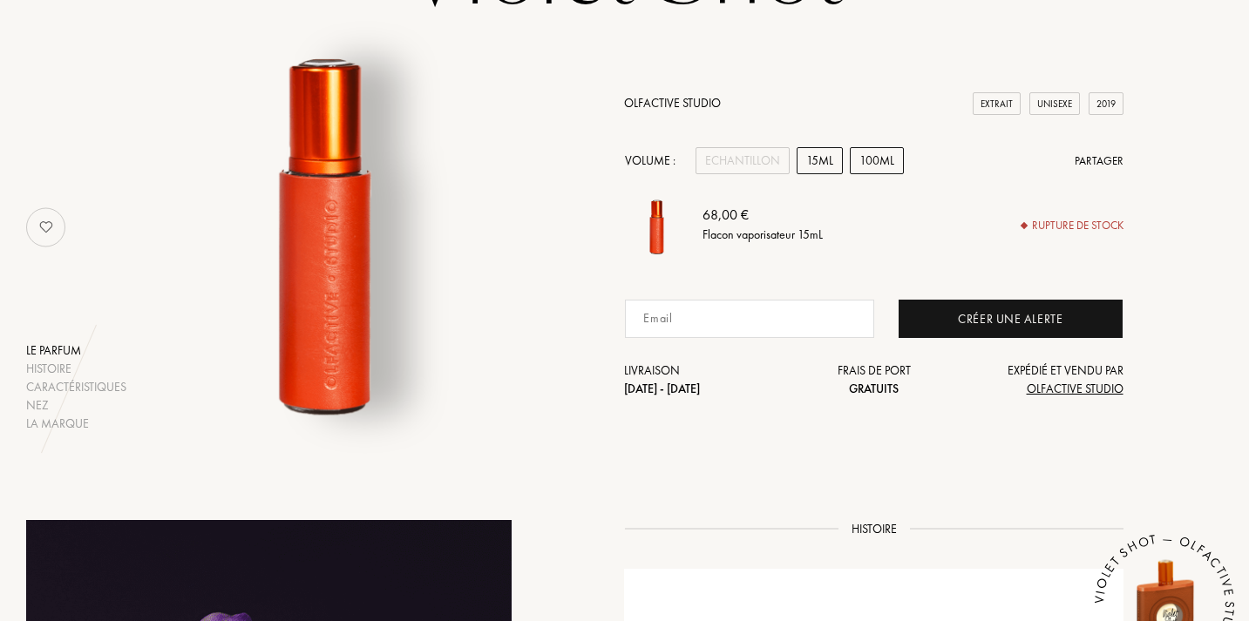
click at [863, 166] on div "100mL" at bounding box center [877, 160] width 54 height 27
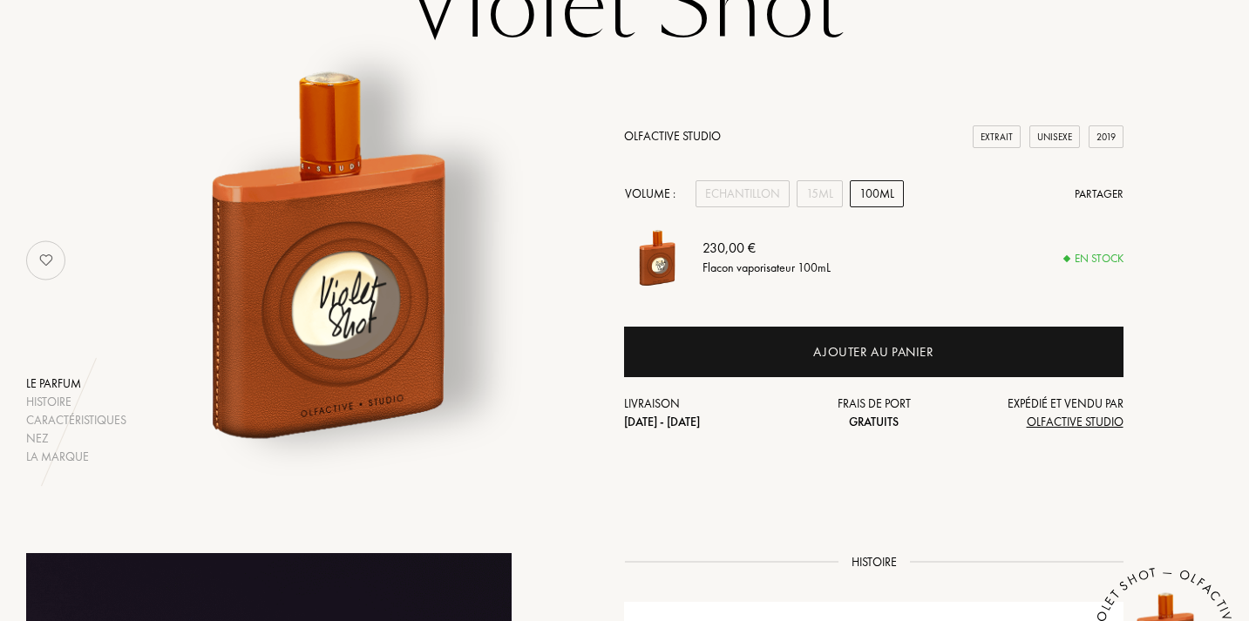
scroll to position [185, 0]
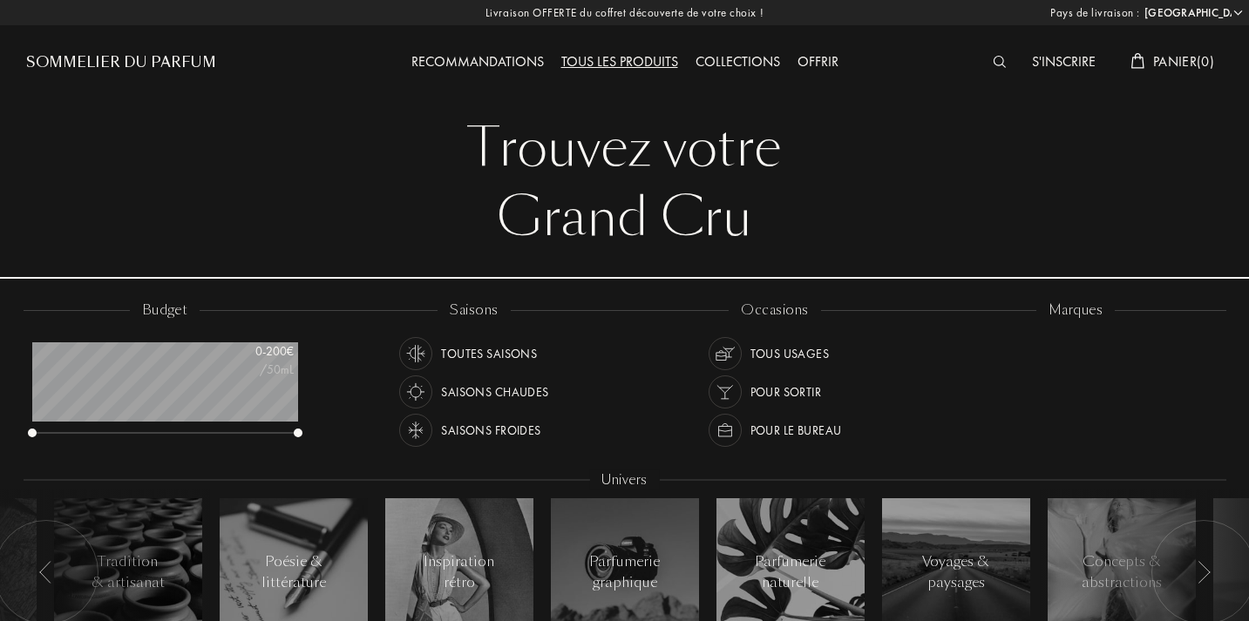
select select "FR"
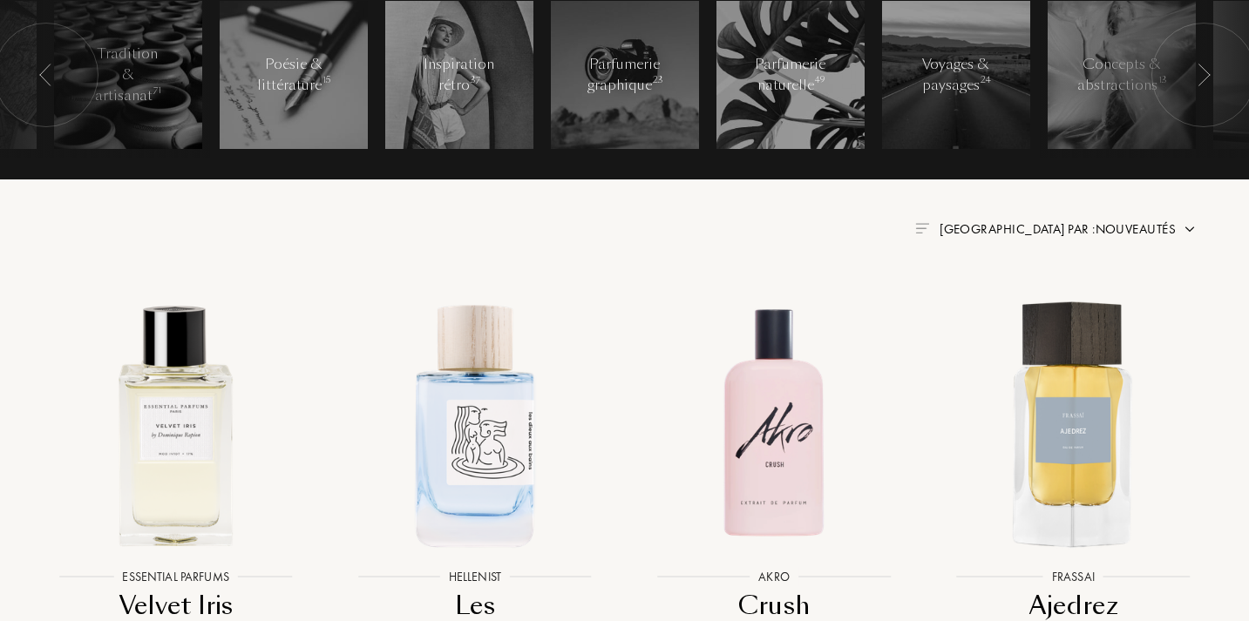
scroll to position [489, 0]
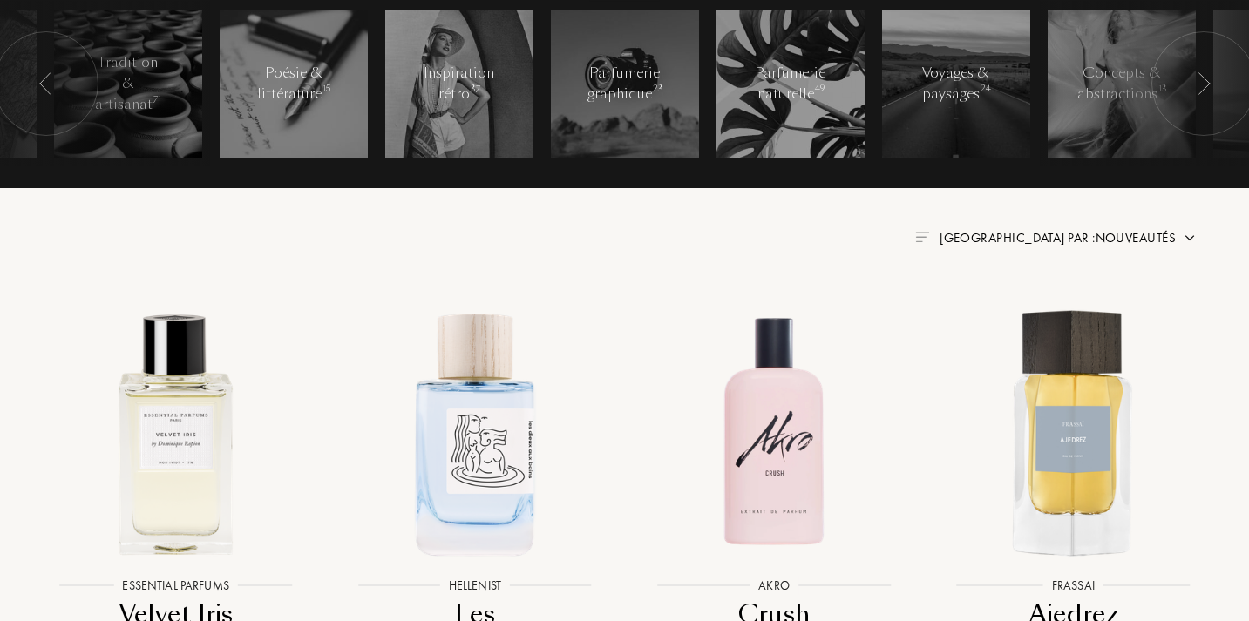
click at [1092, 234] on span "Trier par : Nouveautés" at bounding box center [1058, 237] width 236 height 17
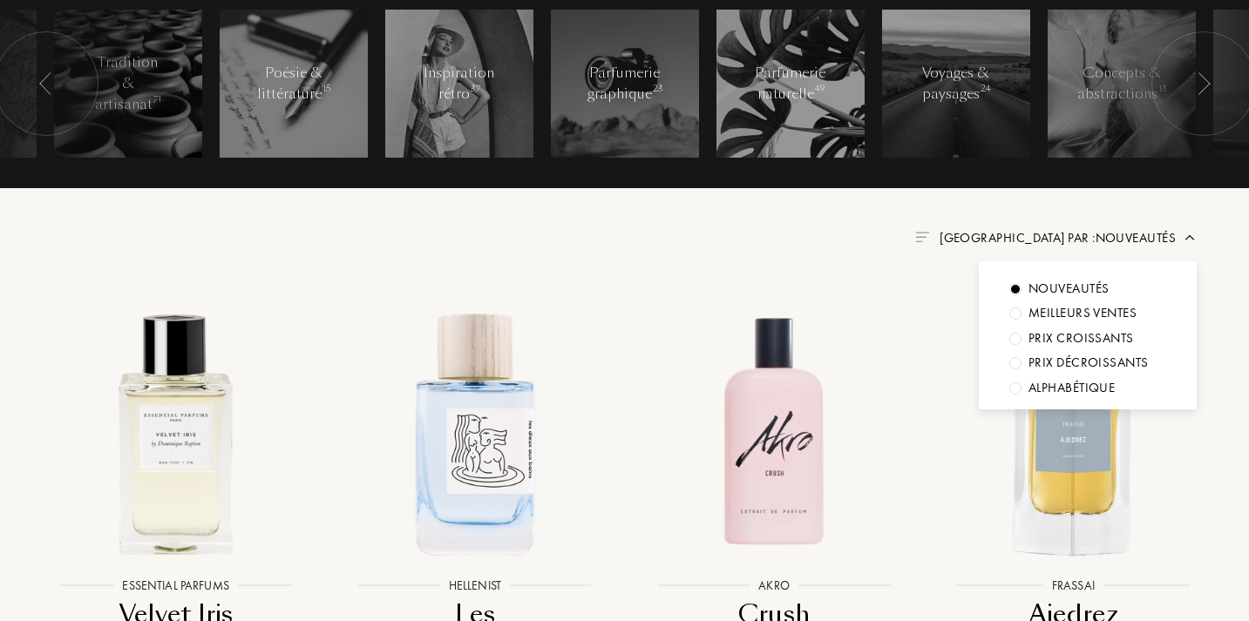
click at [1056, 339] on div "Prix croissants" at bounding box center [1081, 339] width 105 height 20
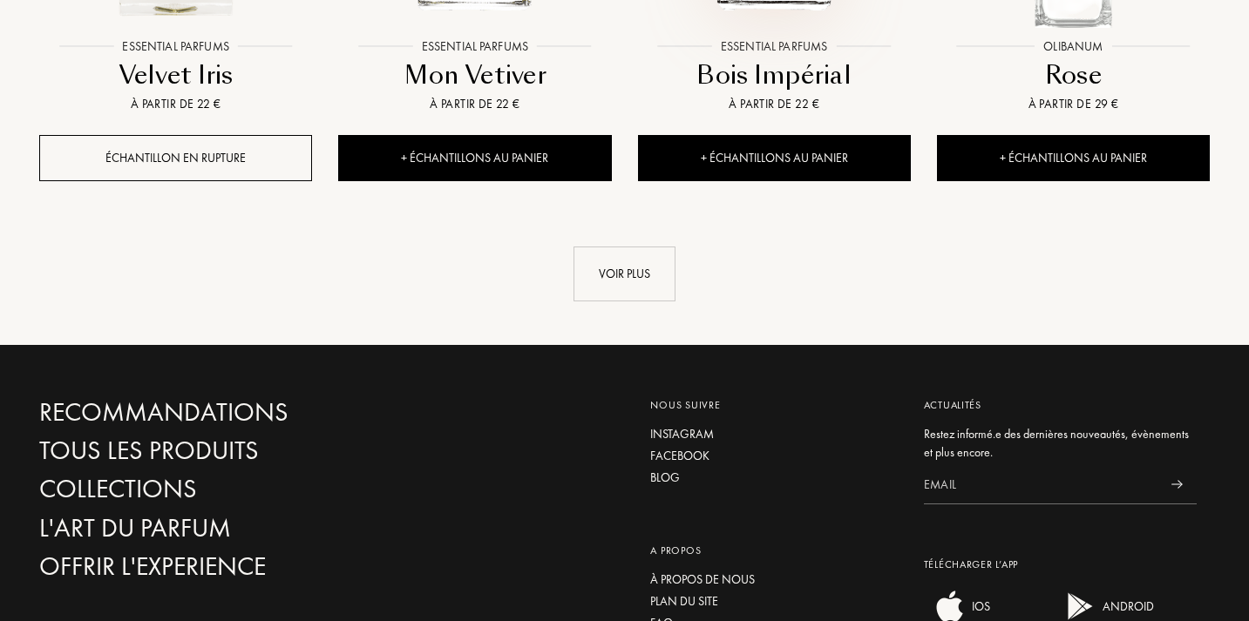
scroll to position [1972, 2]
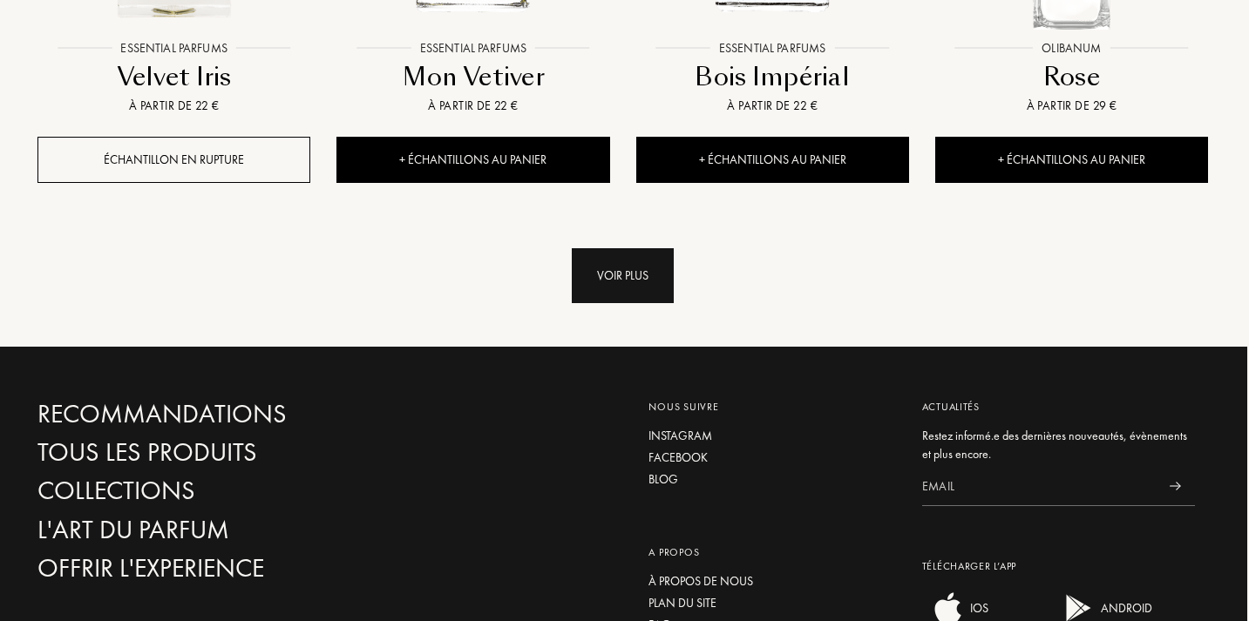
click at [637, 295] on div "Voir plus" at bounding box center [623, 275] width 102 height 55
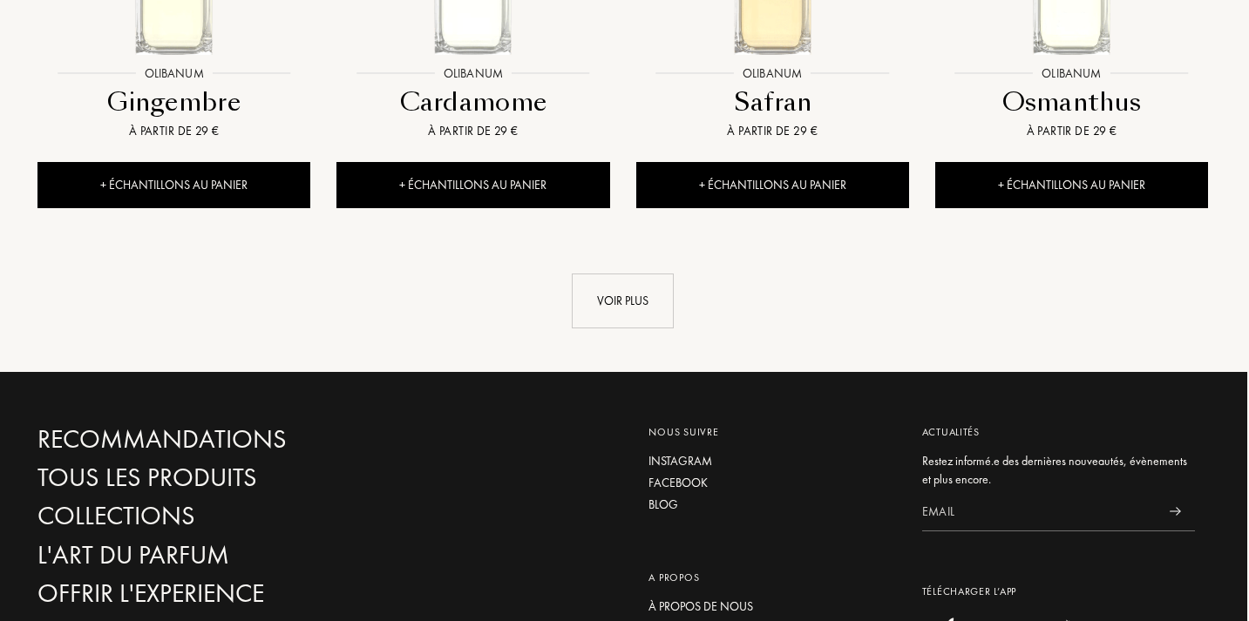
scroll to position [3413, 2]
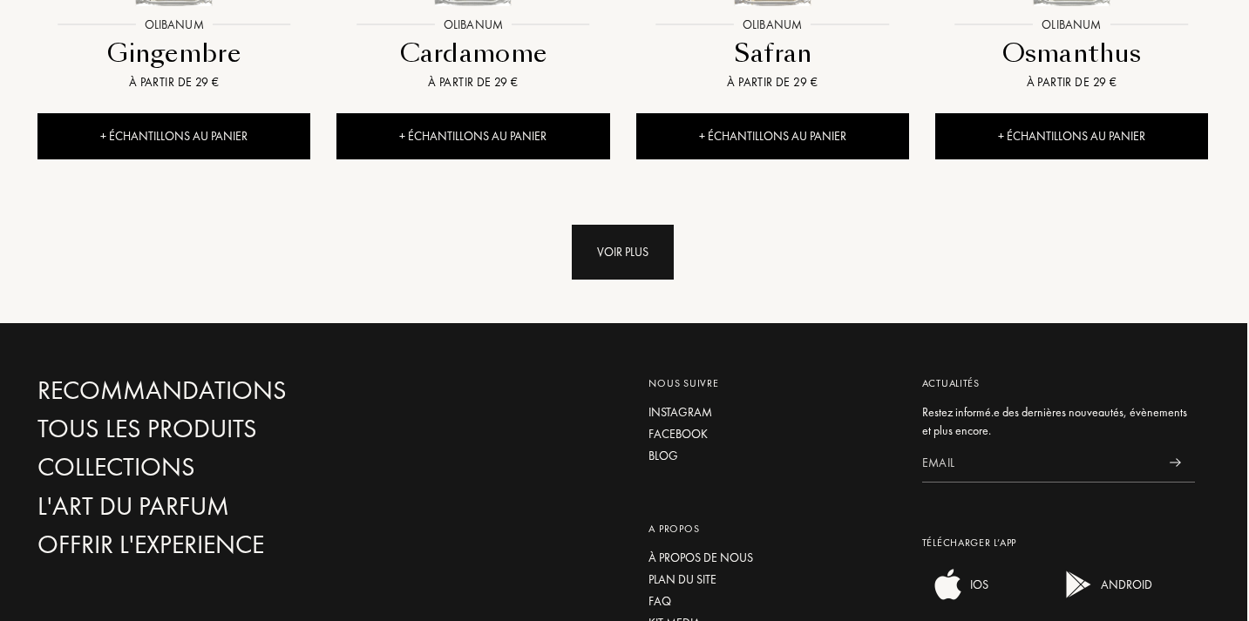
click at [642, 270] on div "Voir plus" at bounding box center [623, 252] width 102 height 55
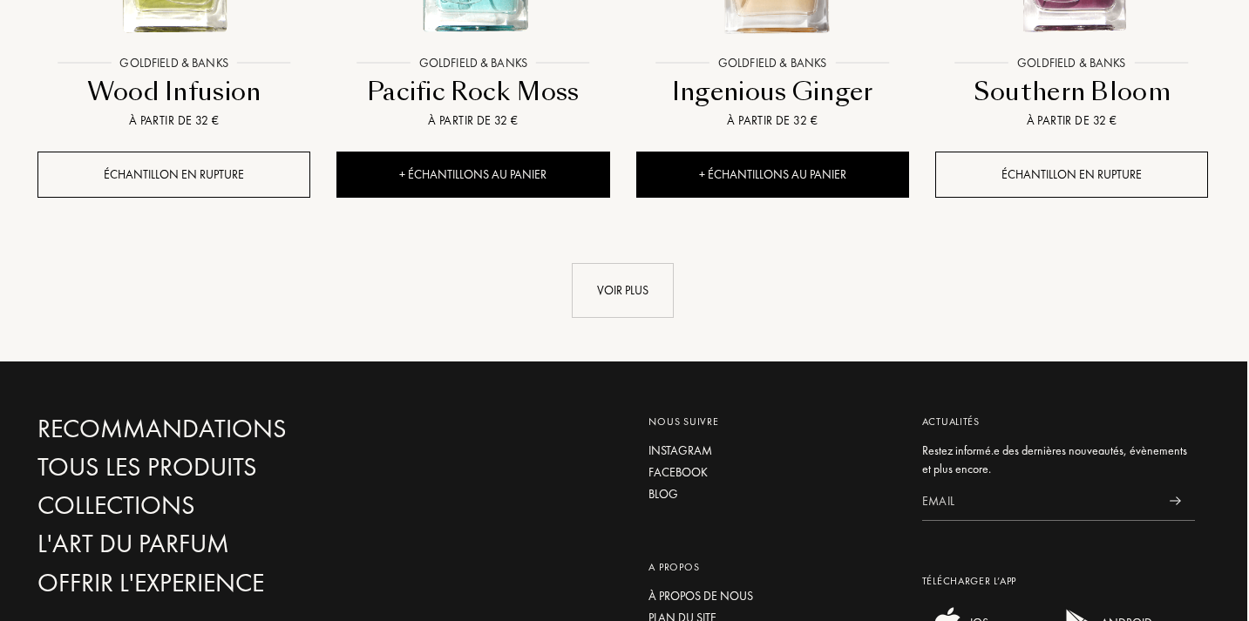
scroll to position [4711, 2]
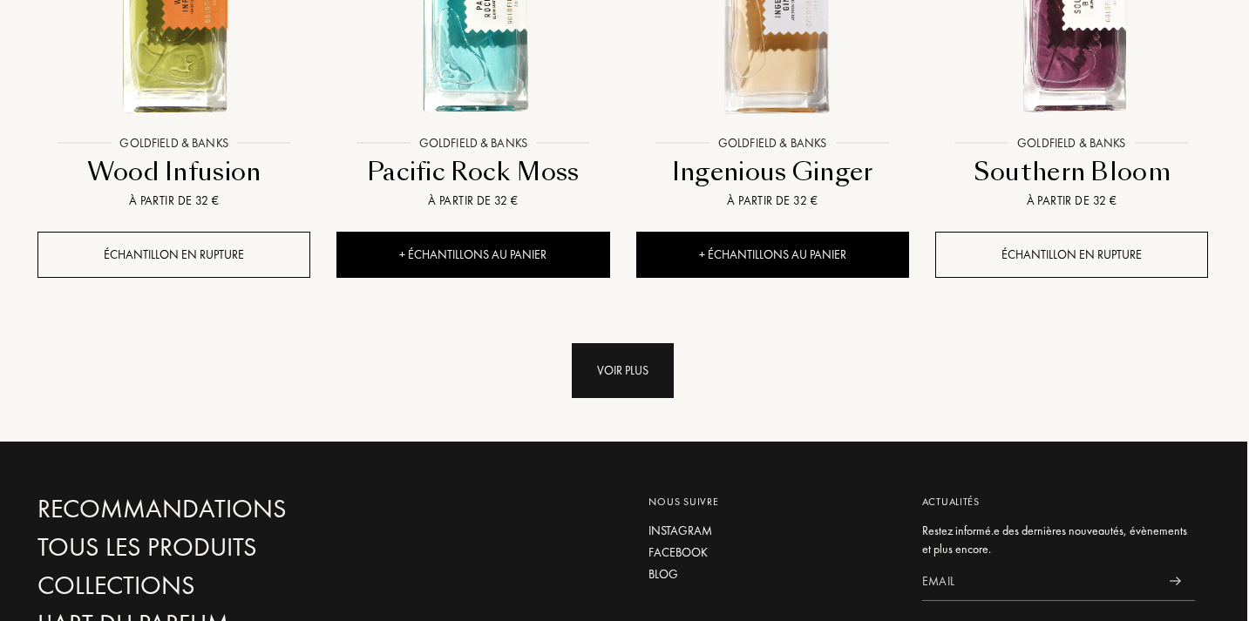
click at [632, 361] on div "Voir plus" at bounding box center [623, 370] width 102 height 55
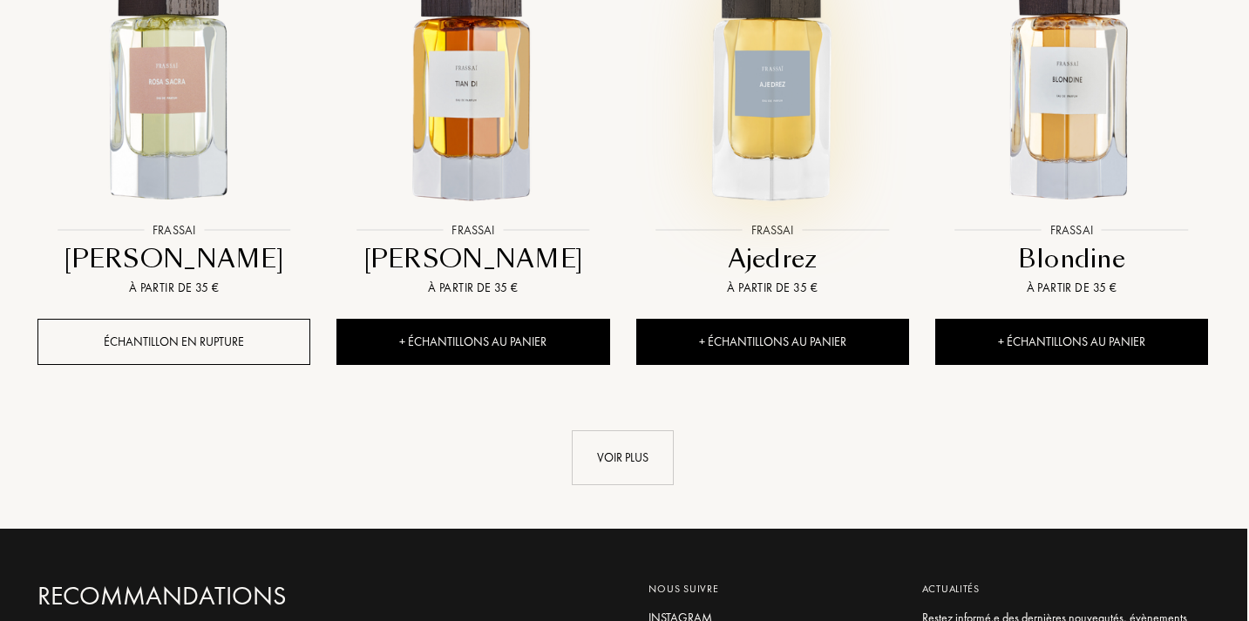
scroll to position [6044, 2]
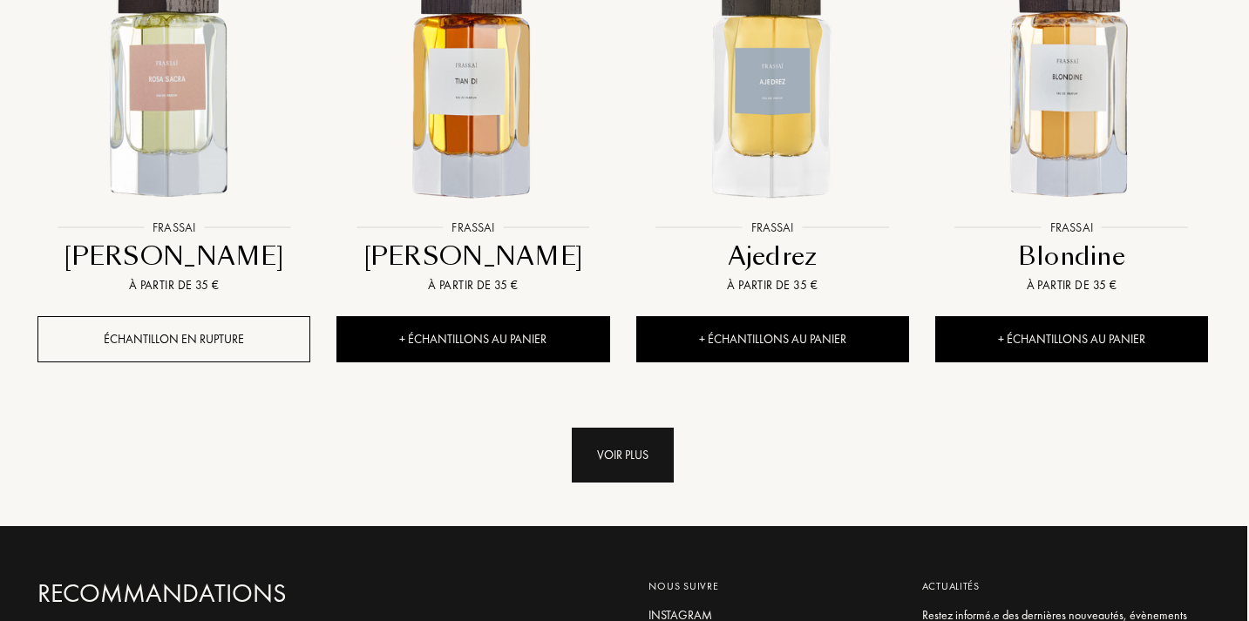
click at [628, 448] on div "Voir plus" at bounding box center [623, 455] width 102 height 55
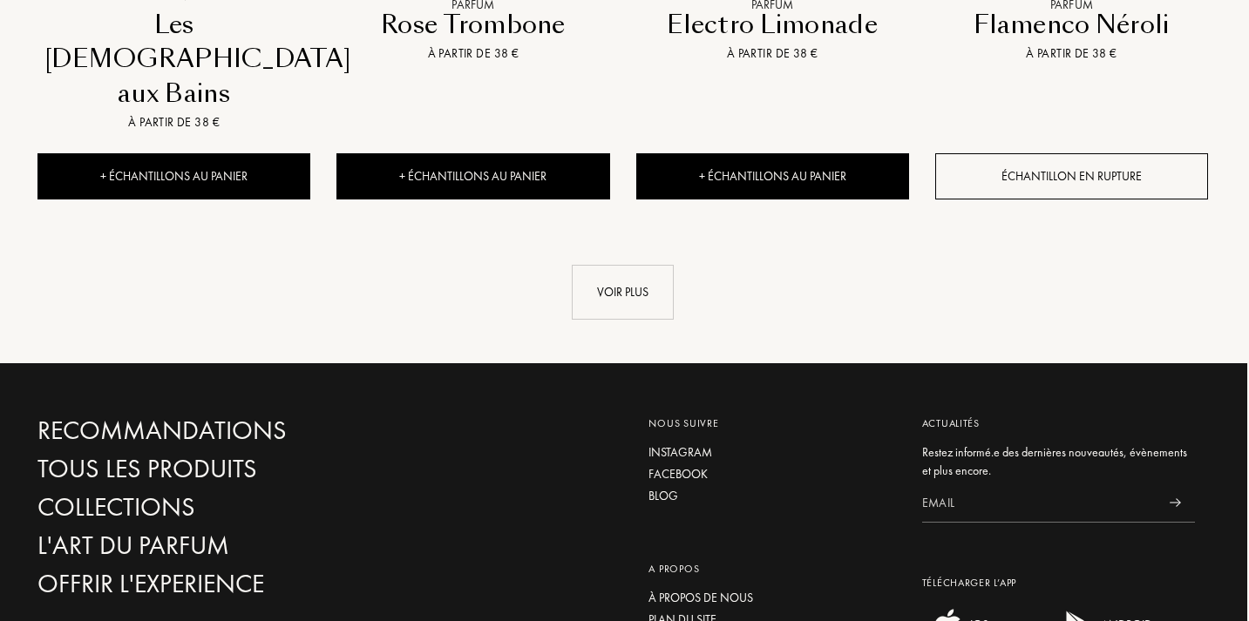
scroll to position [7644, 2]
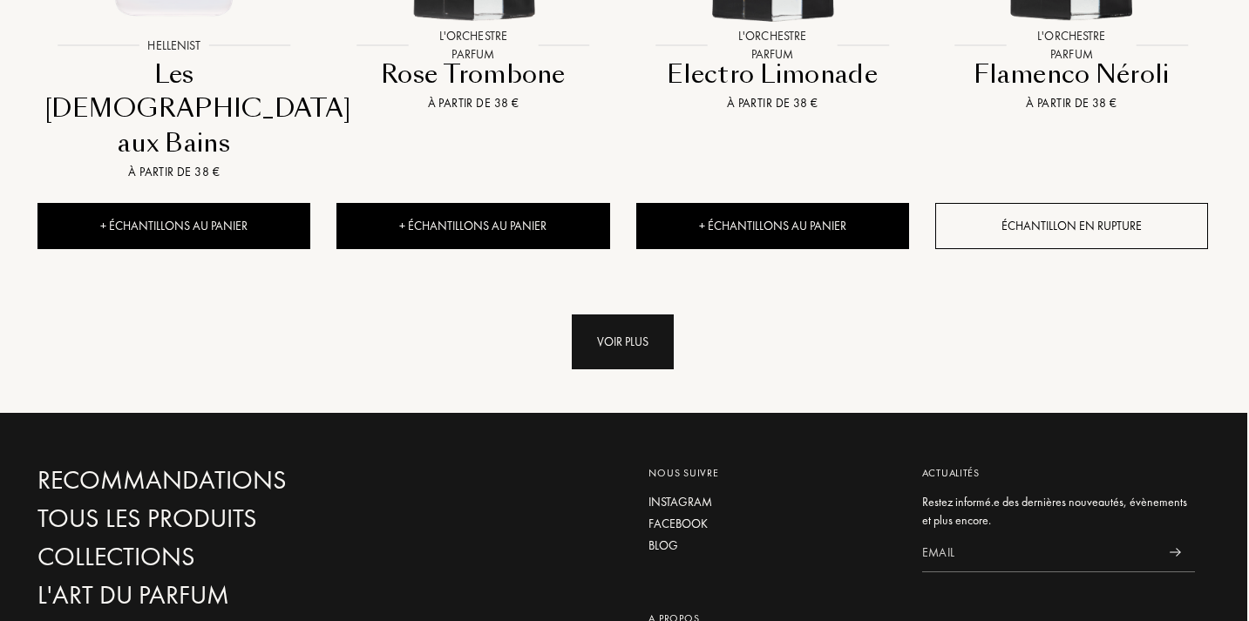
click at [622, 315] on div "Voir plus" at bounding box center [623, 342] width 102 height 55
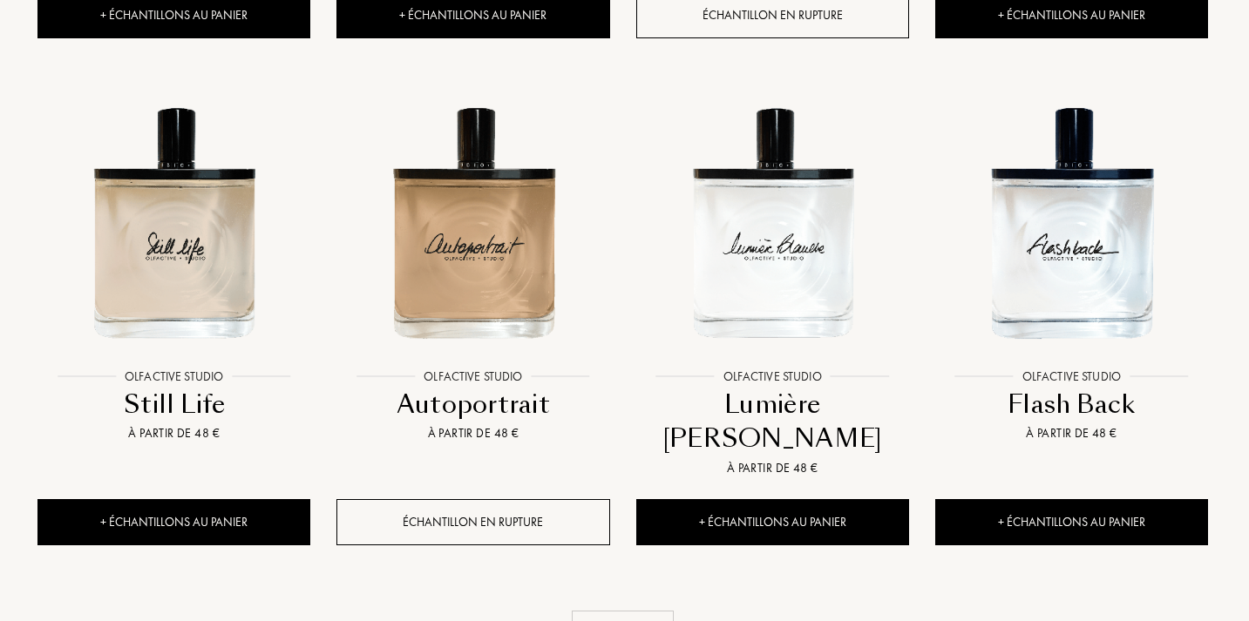
scroll to position [8831, 2]
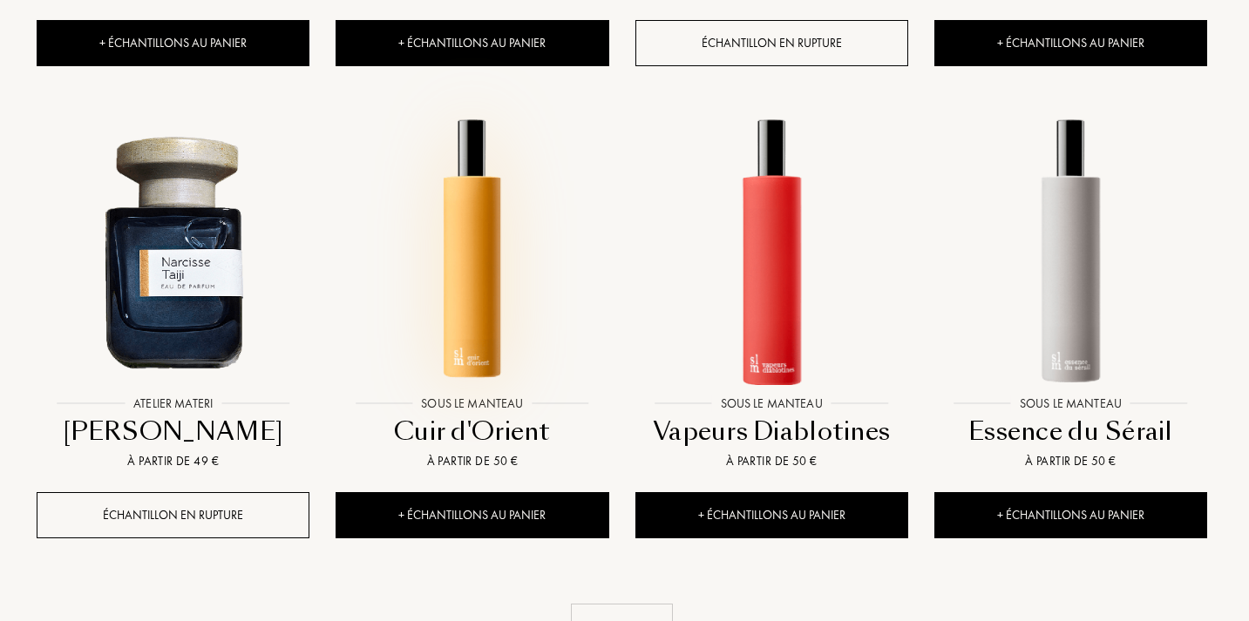
scroll to position [10259, 3]
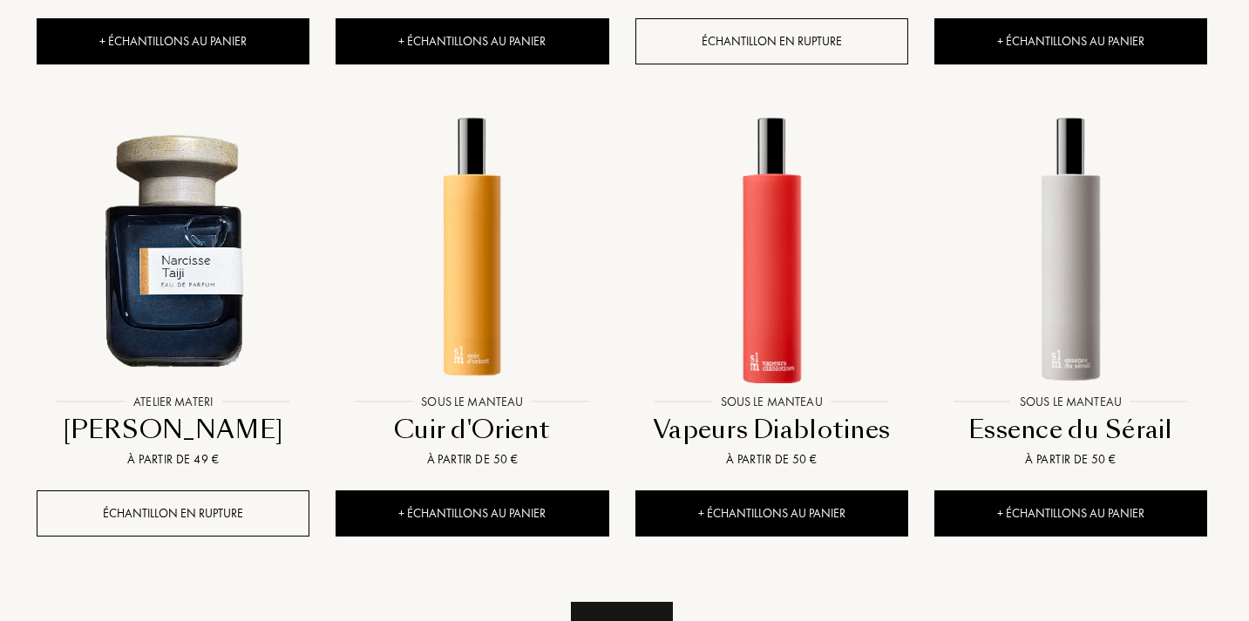
click at [609, 602] on div "Voir plus" at bounding box center [622, 629] width 102 height 55
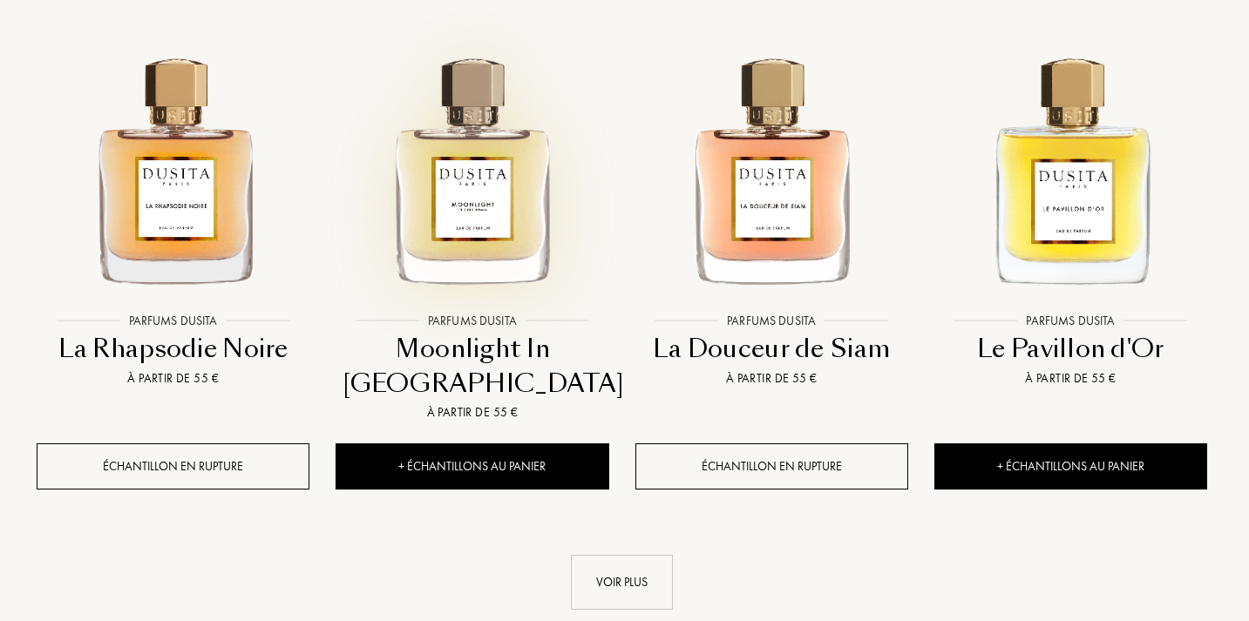
scroll to position [11760, 3]
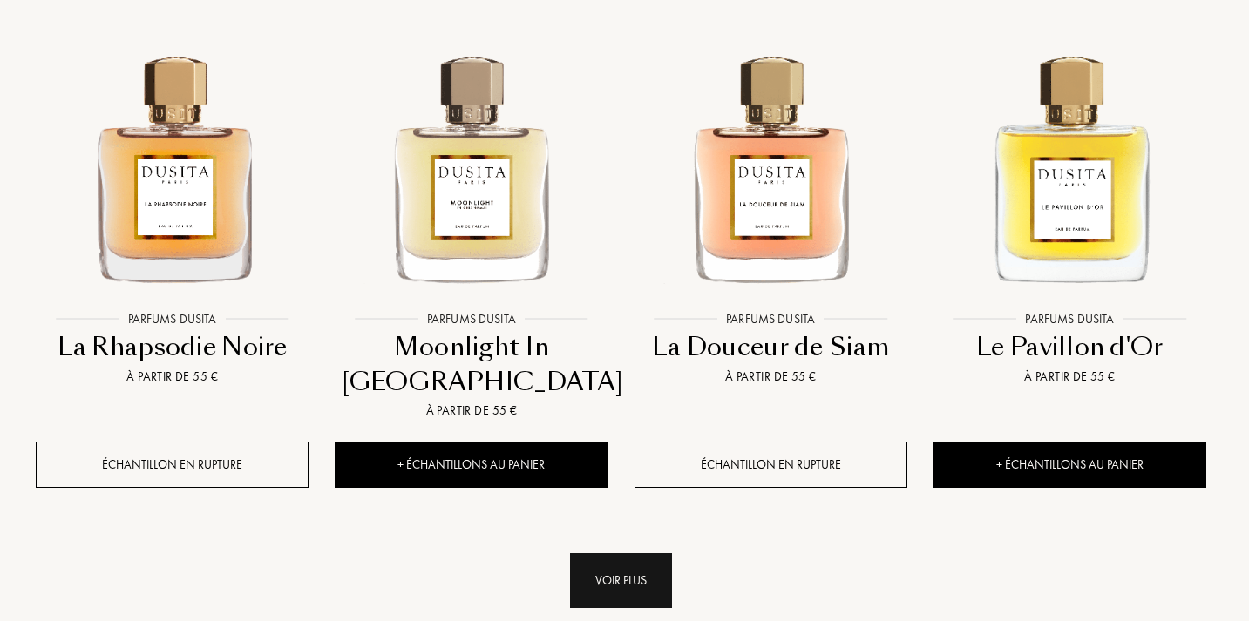
click at [604, 554] on div "Voir plus" at bounding box center [621, 581] width 102 height 55
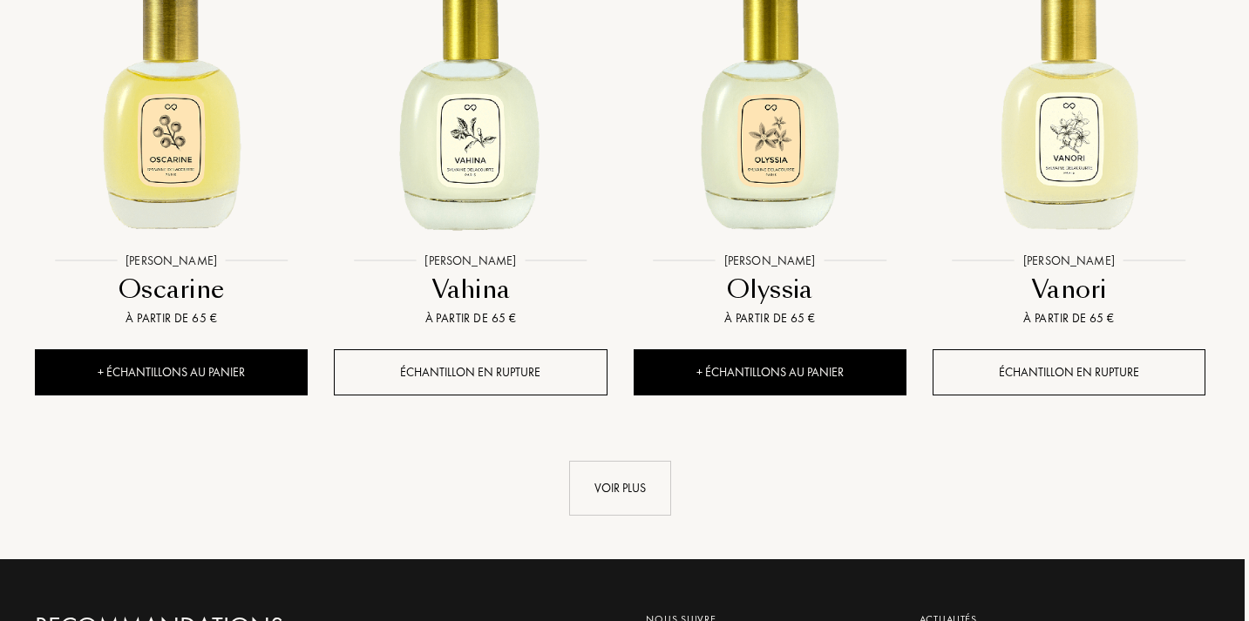
scroll to position [13274, 4]
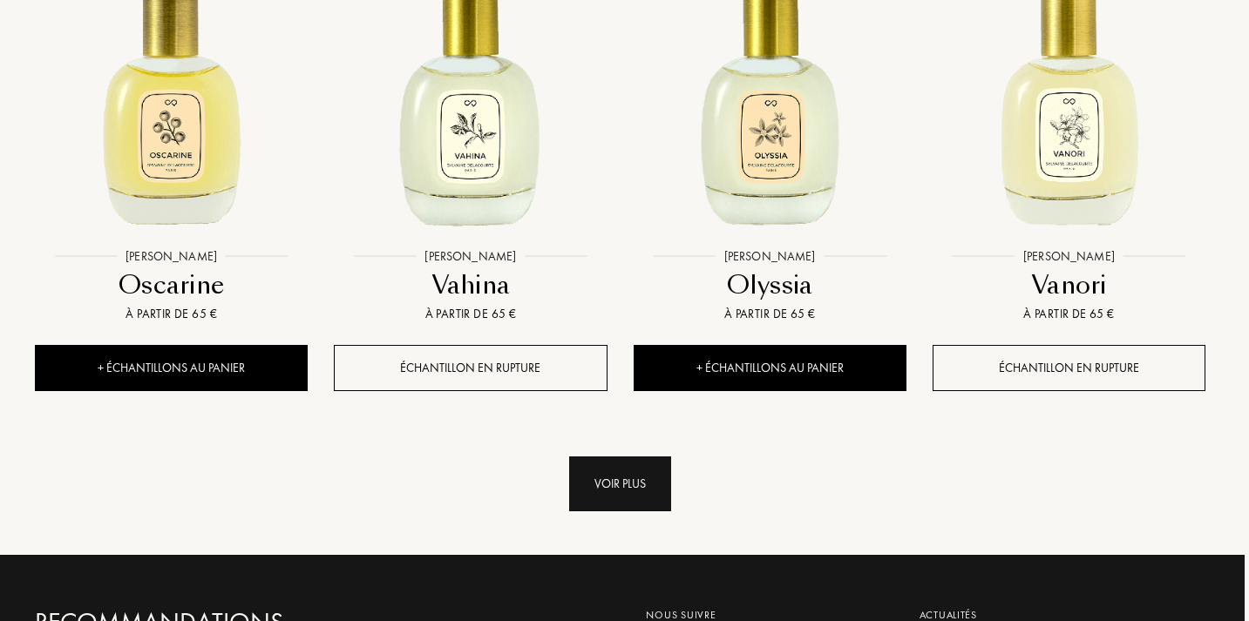
click at [603, 457] on div "Voir plus" at bounding box center [620, 484] width 102 height 55
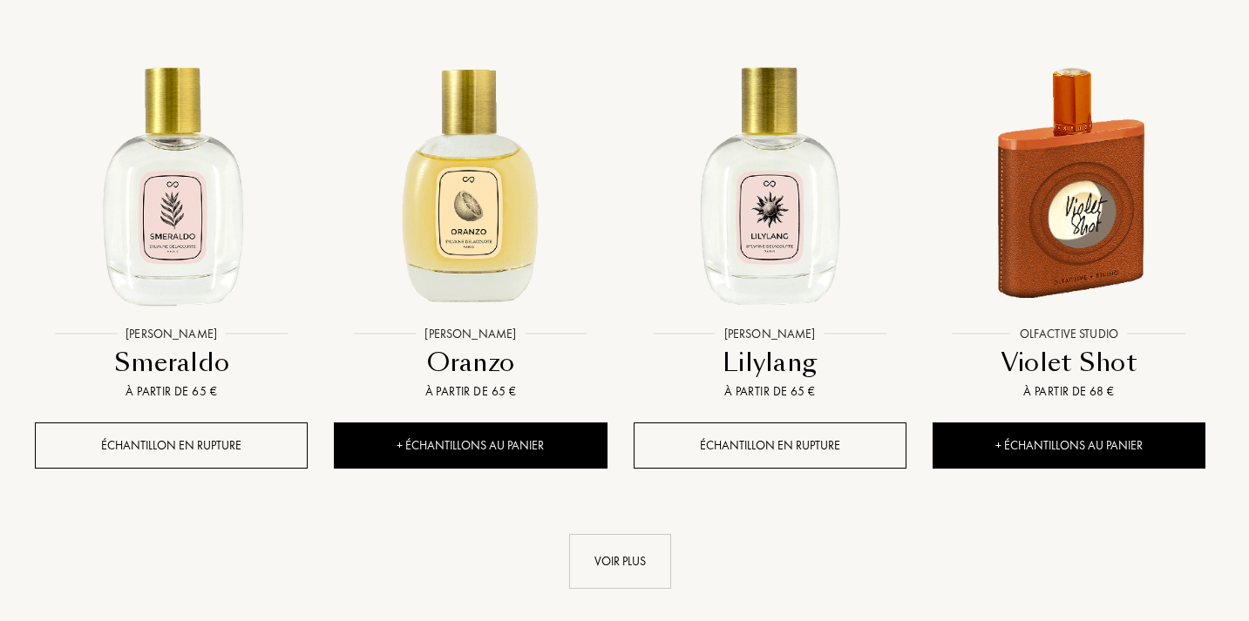
scroll to position [14642, 4]
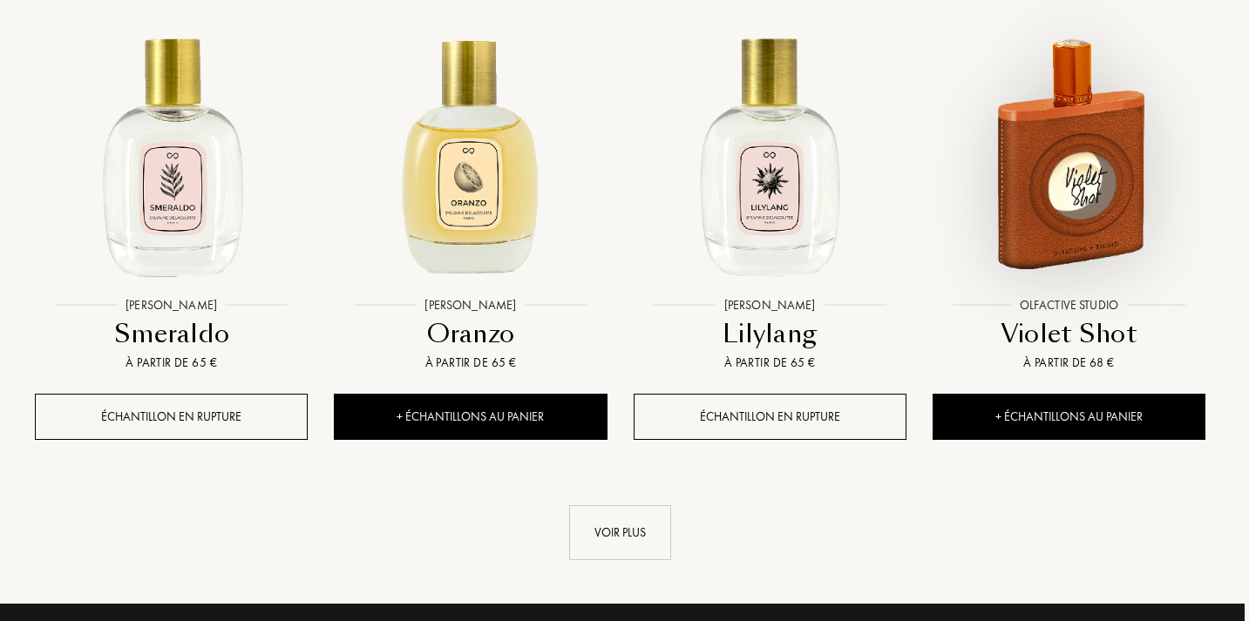
click at [1045, 102] on img at bounding box center [1068, 151] width 269 height 269
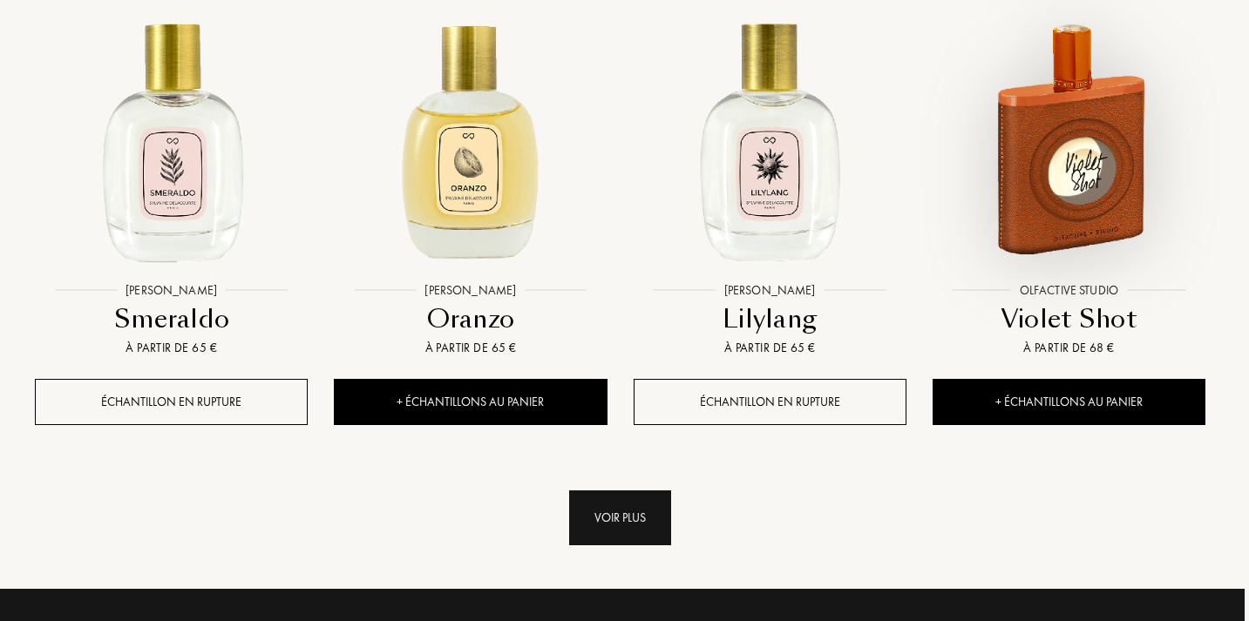
click at [608, 491] on div "Voir plus" at bounding box center [620, 518] width 102 height 55
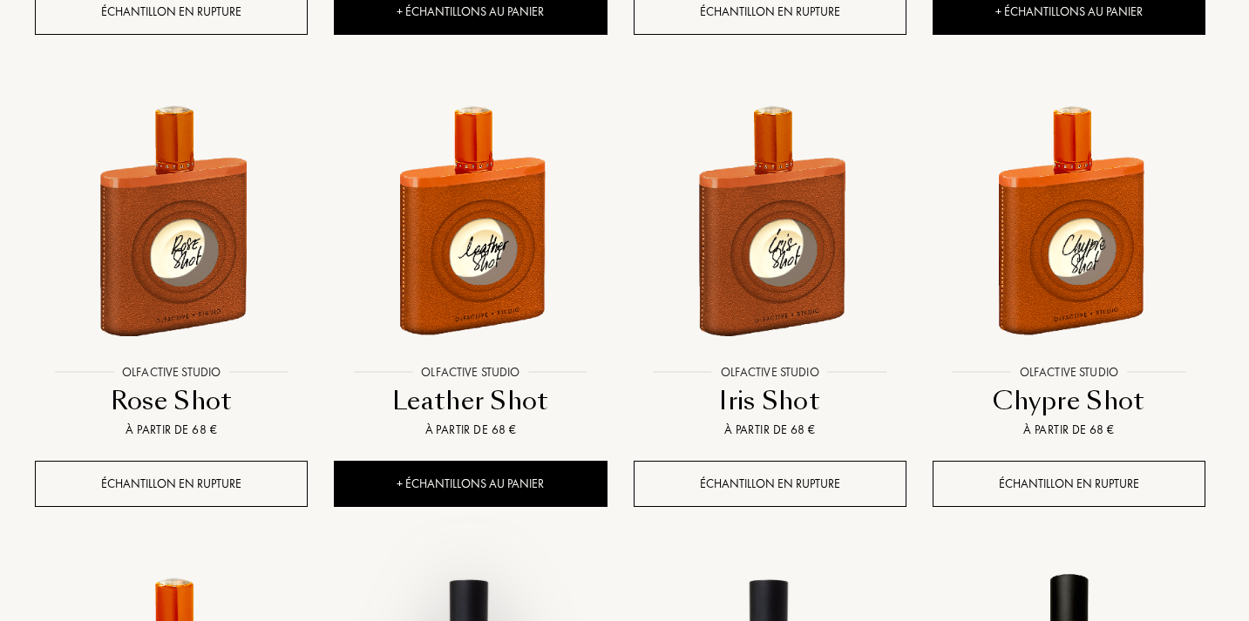
scroll to position [15046, 4]
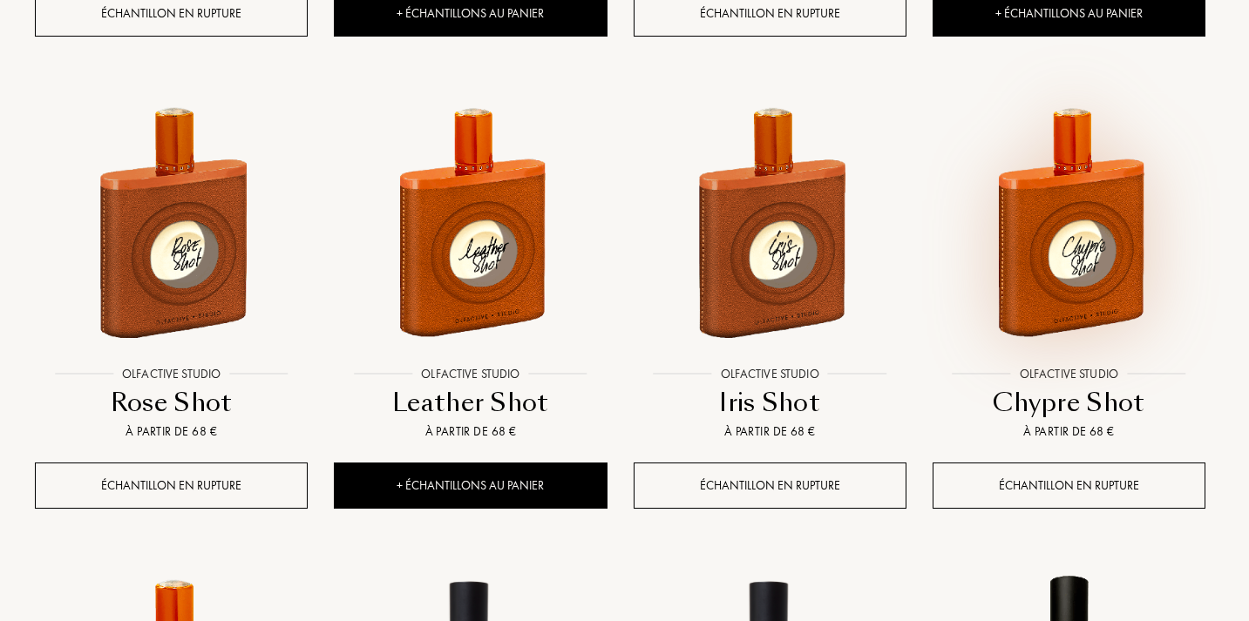
click at [1053, 150] on img at bounding box center [1068, 220] width 269 height 269
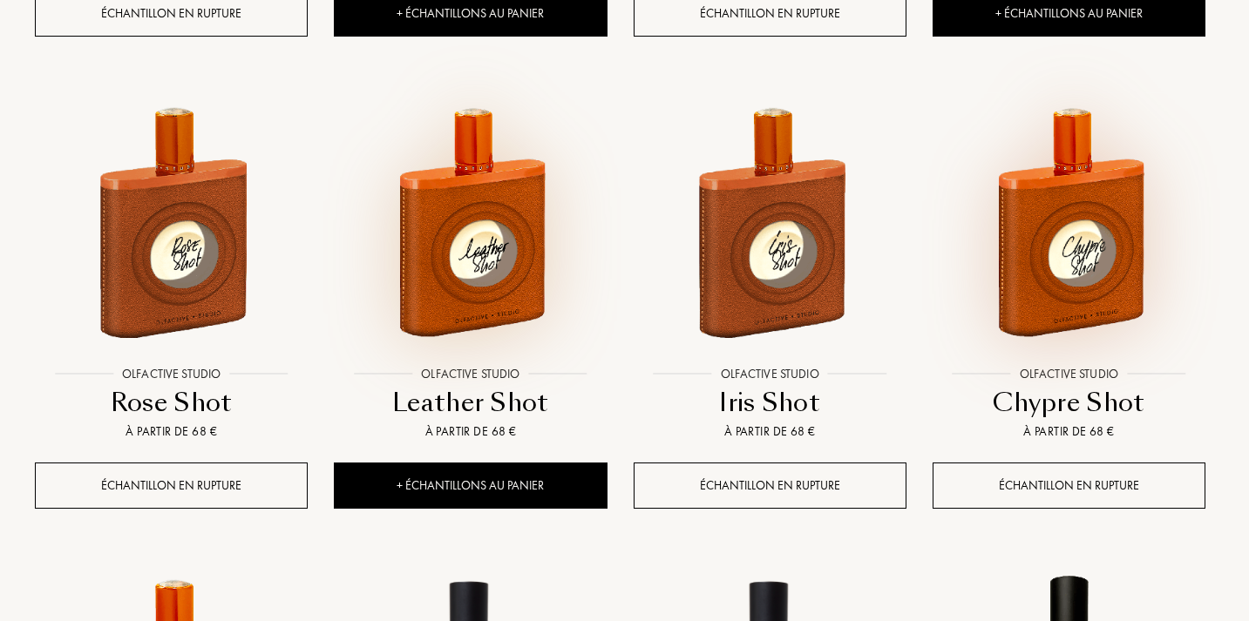
click at [482, 131] on img at bounding box center [470, 220] width 269 height 269
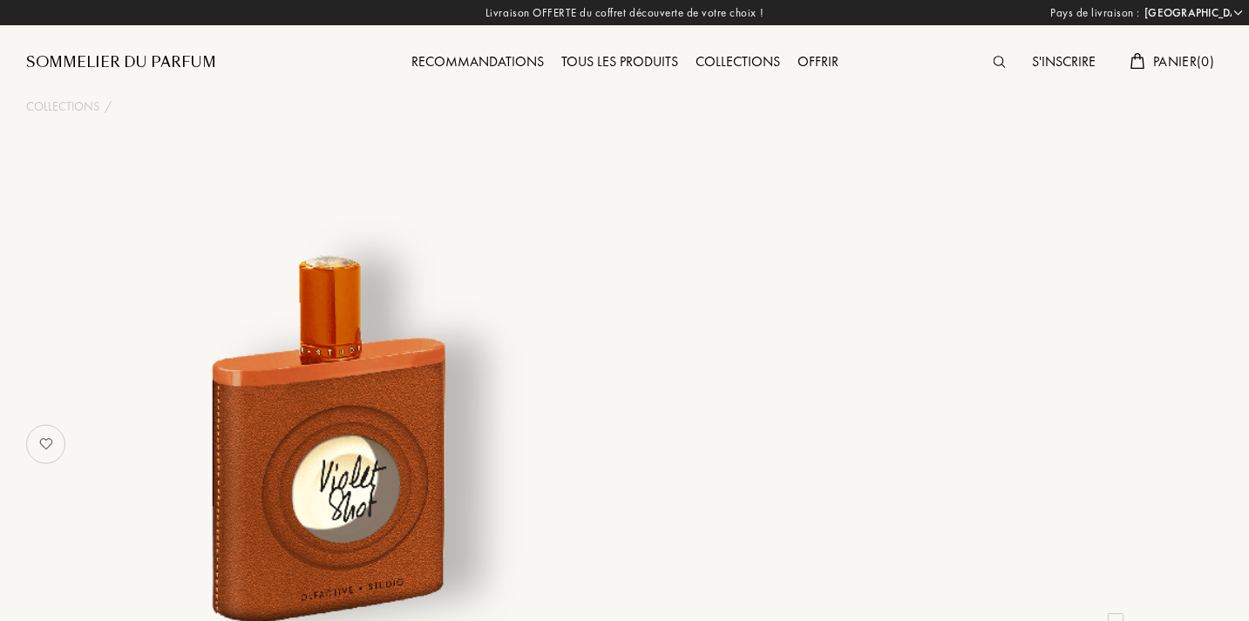
select select "FR"
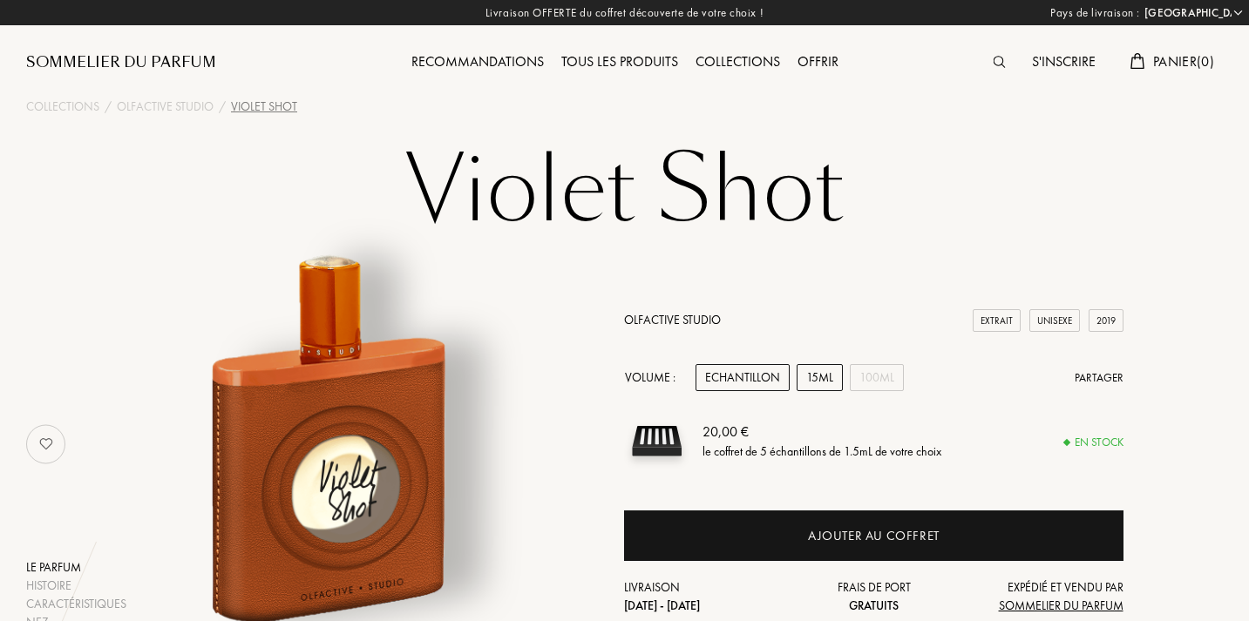
click at [825, 384] on div "15mL" at bounding box center [820, 377] width 46 height 27
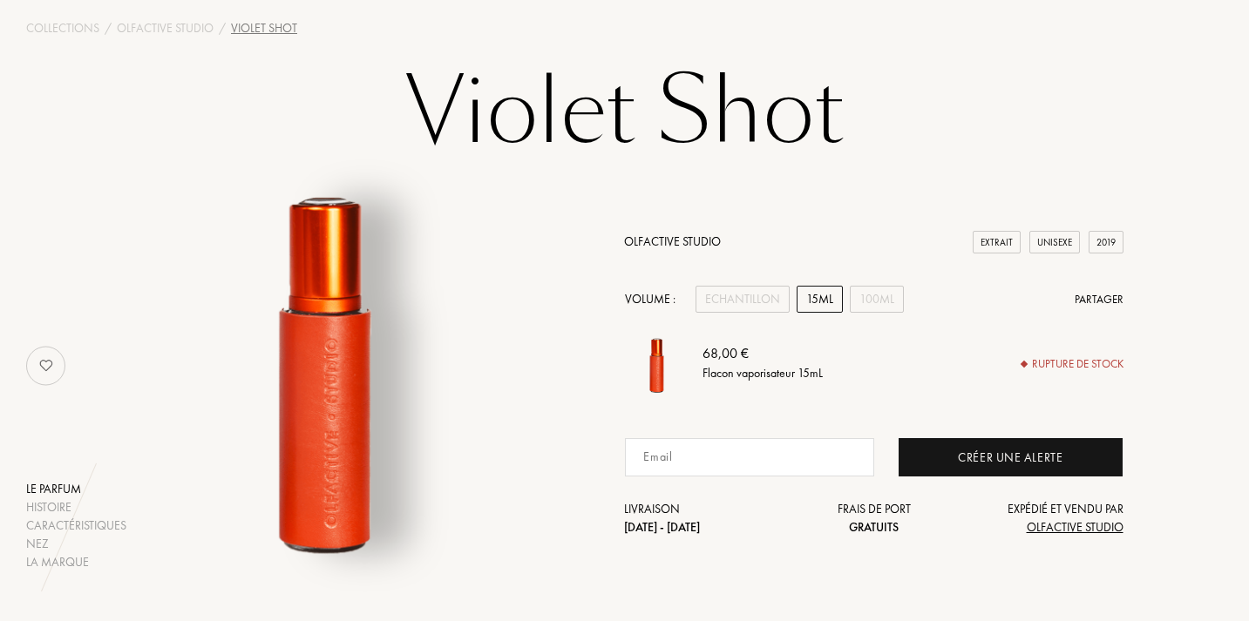
scroll to position [79, 0]
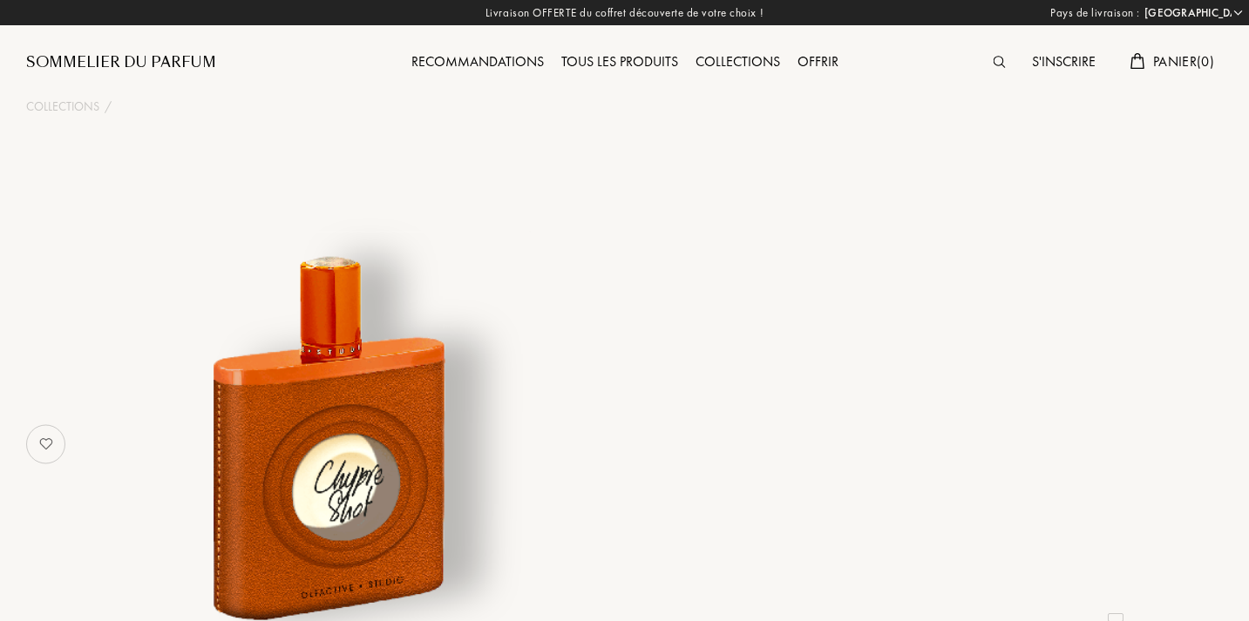
select select "FR"
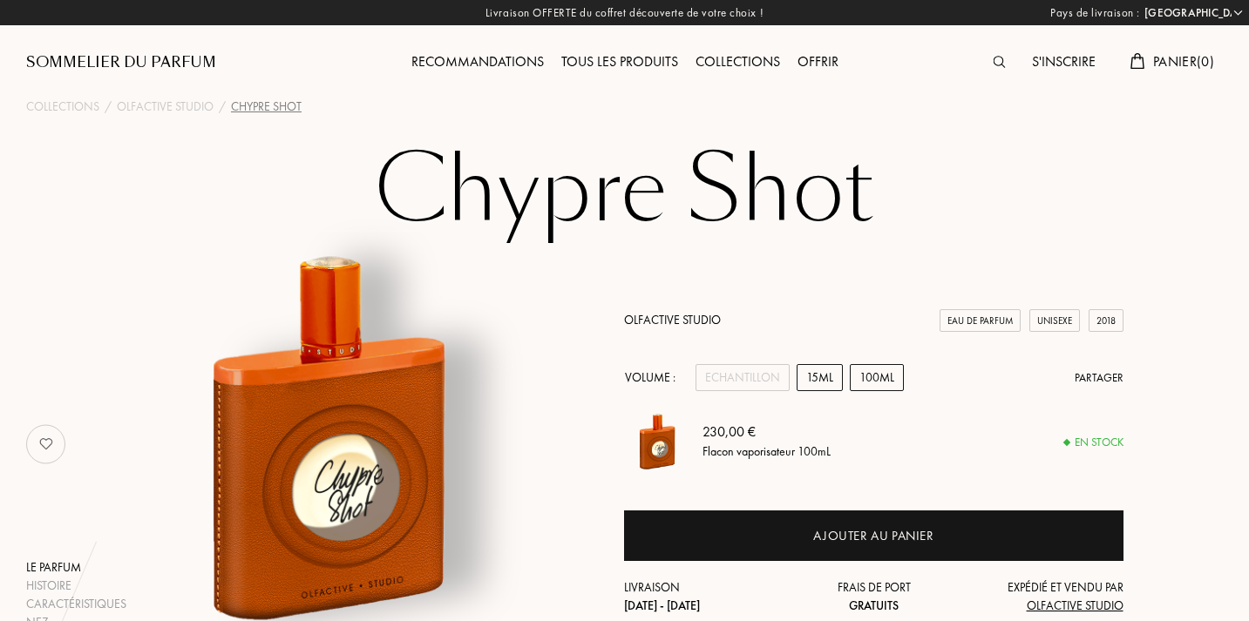
click at [825, 378] on div "15mL" at bounding box center [820, 377] width 46 height 27
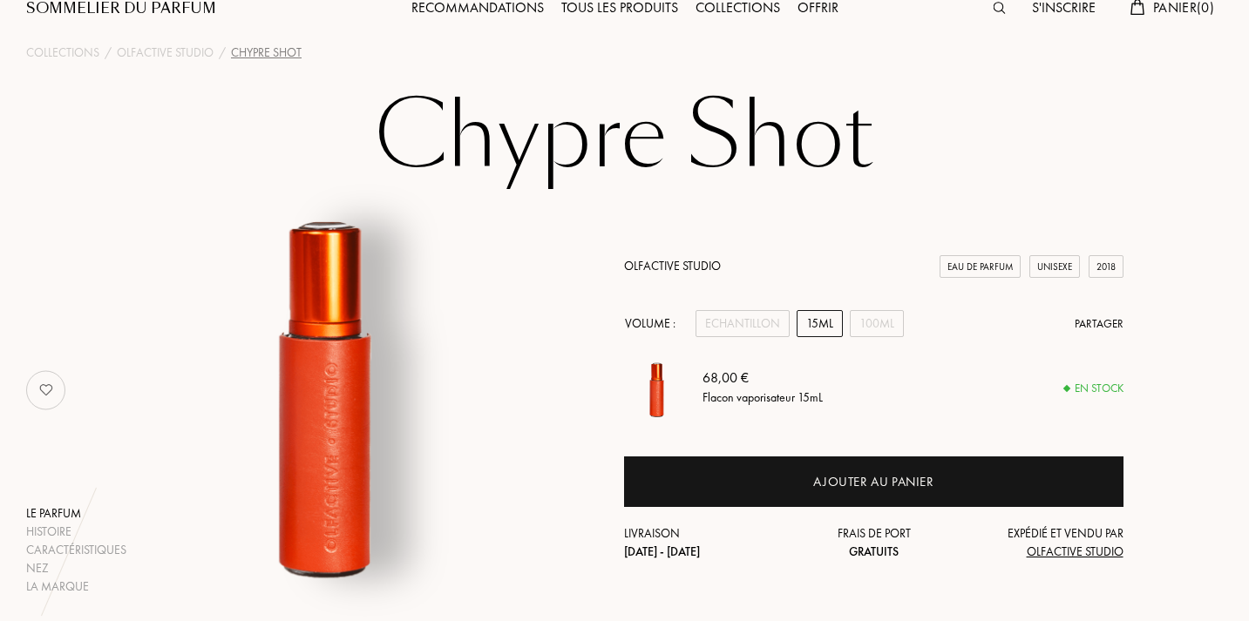
scroll to position [56, 0]
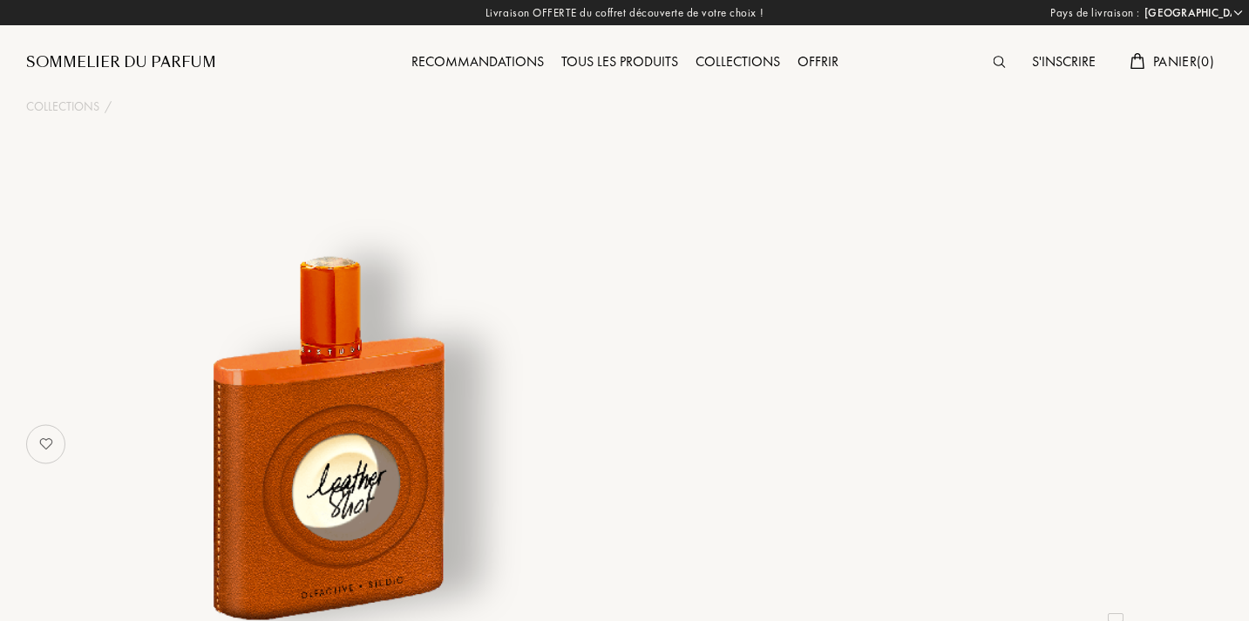
select select "FR"
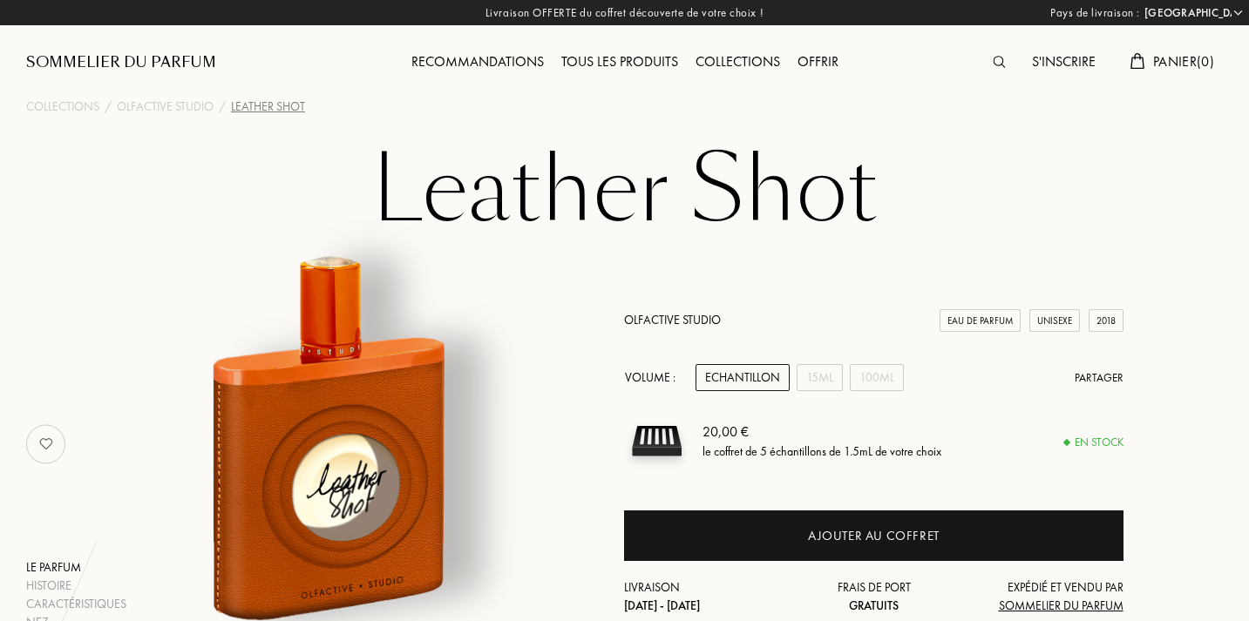
click at [668, 319] on link "Olfactive Studio" at bounding box center [672, 320] width 97 height 16
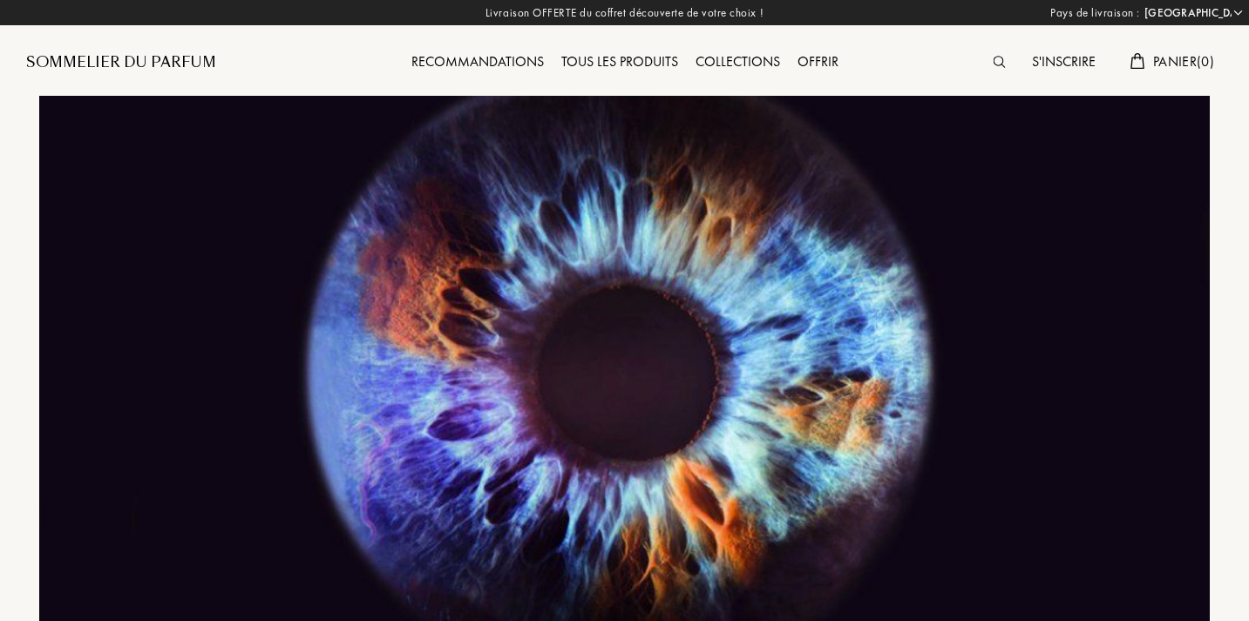
select select "FR"
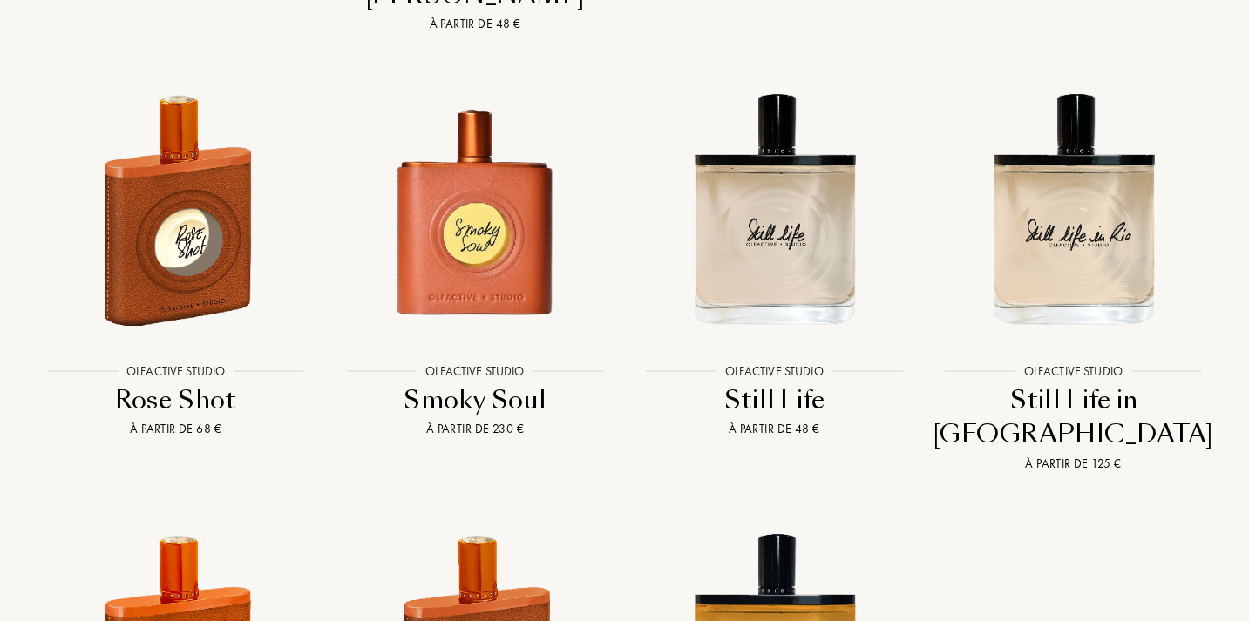
scroll to position [3868, 0]
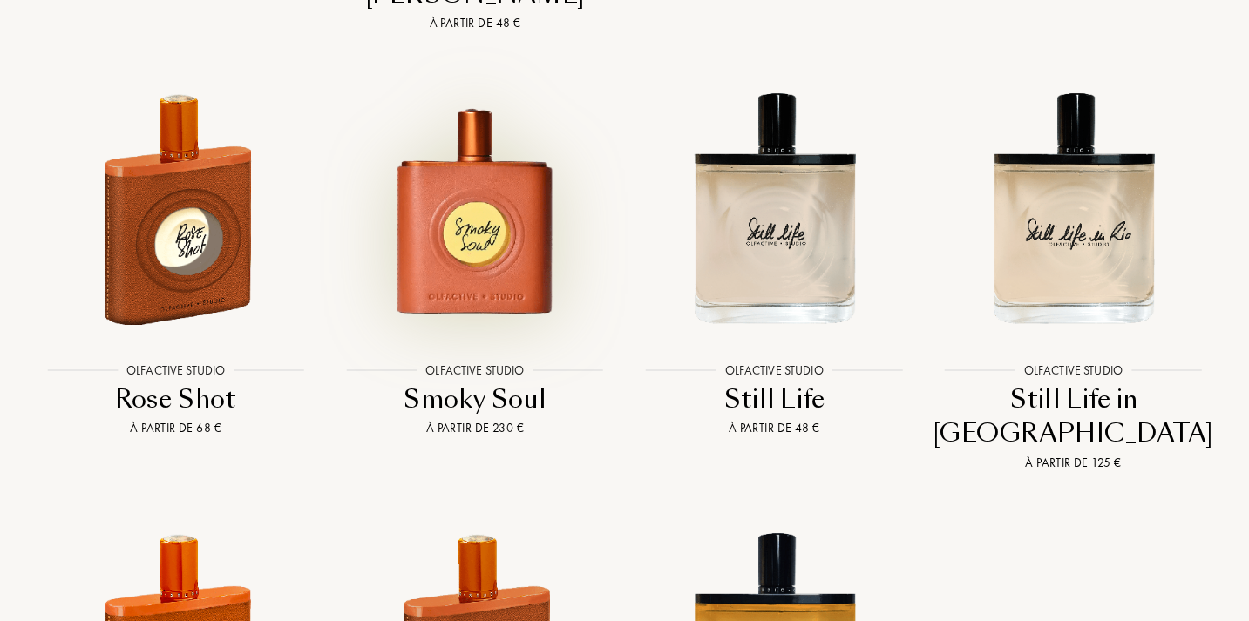
click at [473, 203] on img at bounding box center [474, 207] width 269 height 269
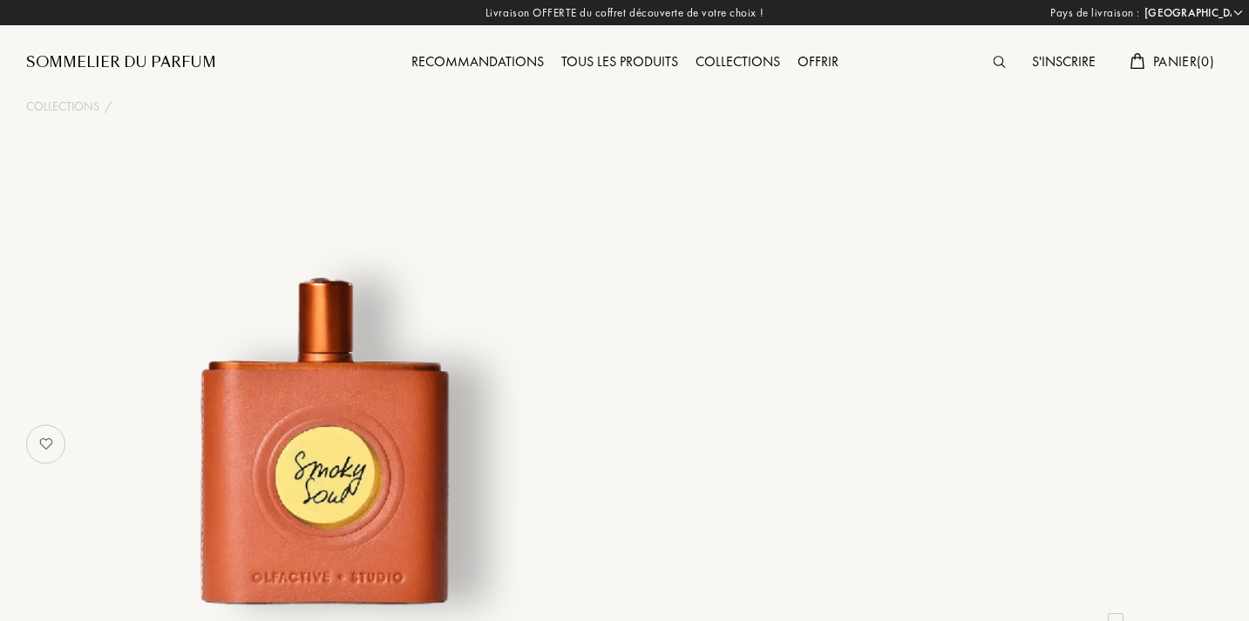
select select "FR"
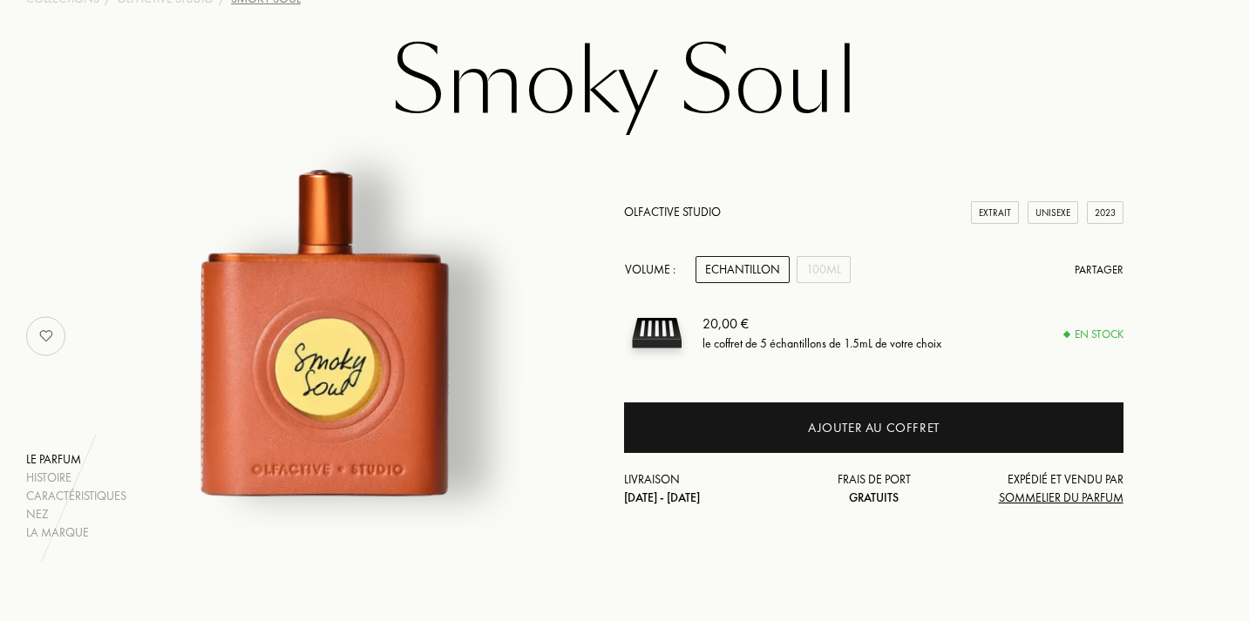
scroll to position [117, 0]
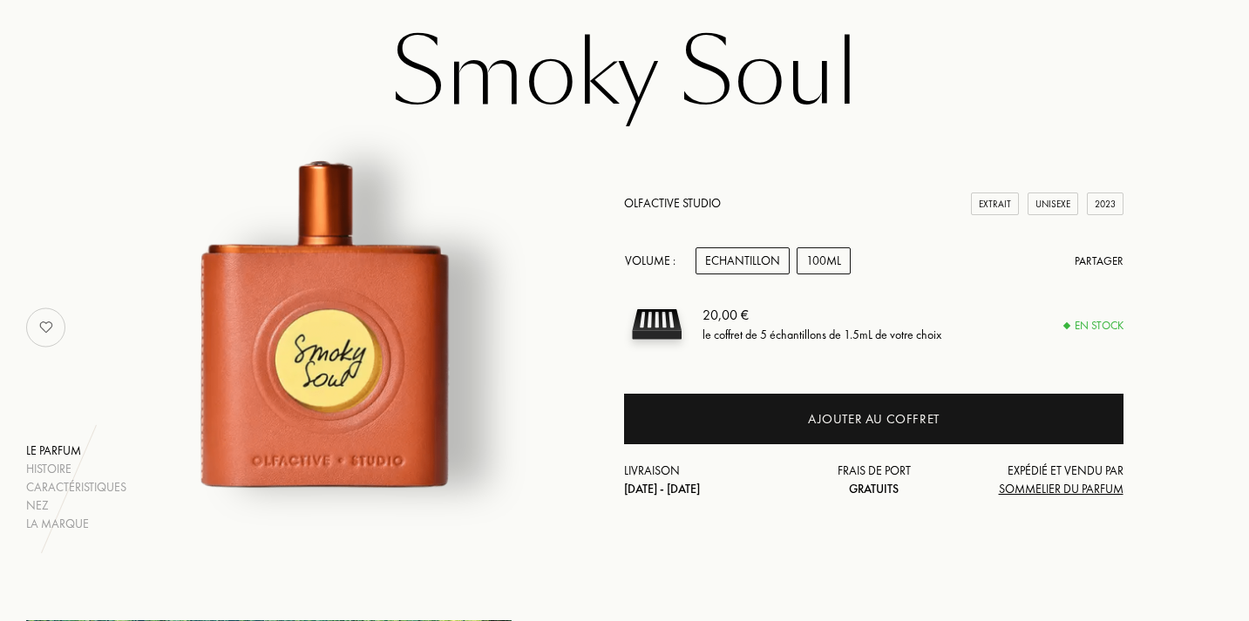
click at [830, 248] on div "100mL" at bounding box center [824, 261] width 54 height 27
click at [788, 252] on div "Echantillon" at bounding box center [743, 261] width 94 height 27
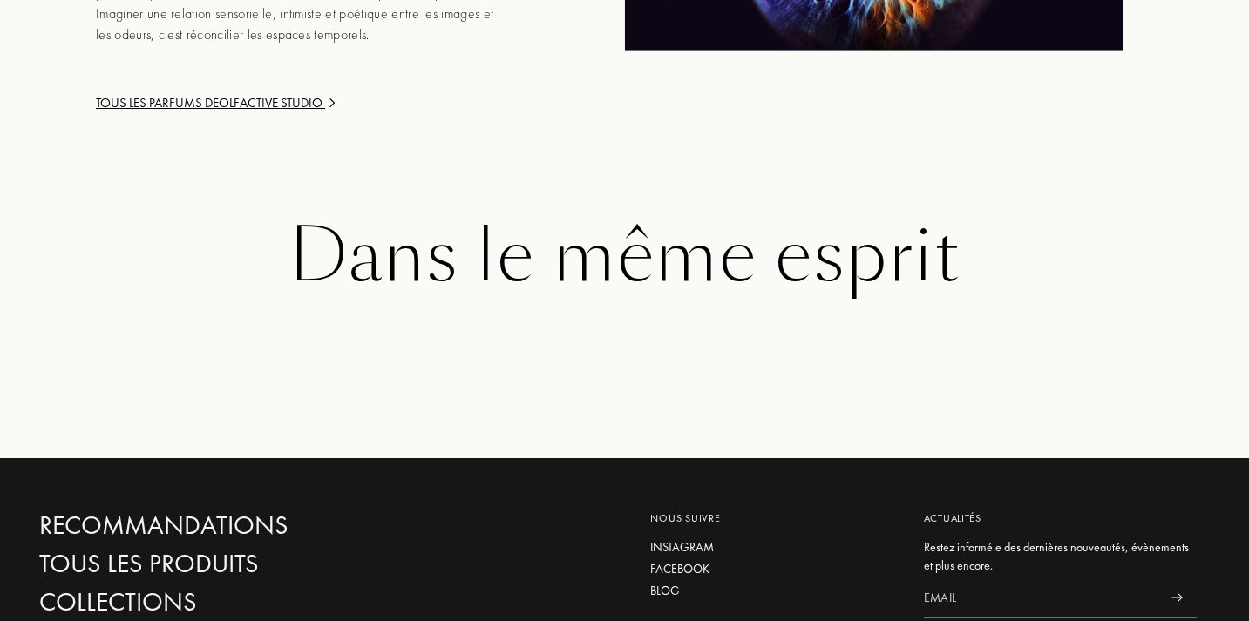
scroll to position [2658, 0]
